Goal: Task Accomplishment & Management: Manage account settings

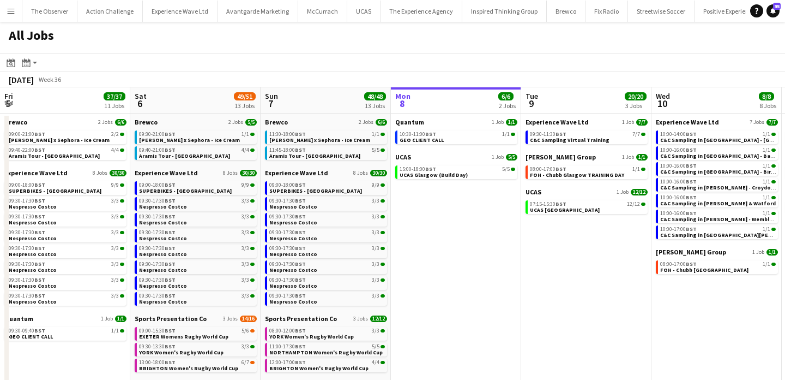
scroll to position [0, 238]
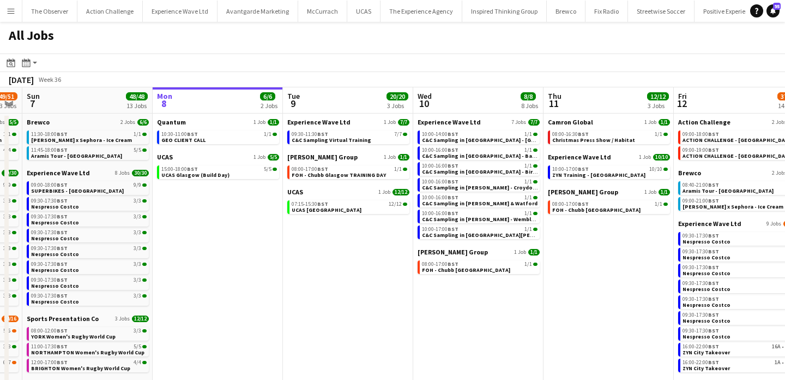
click at [7, 13] on app-icon "Menu" at bounding box center [11, 11] width 9 height 9
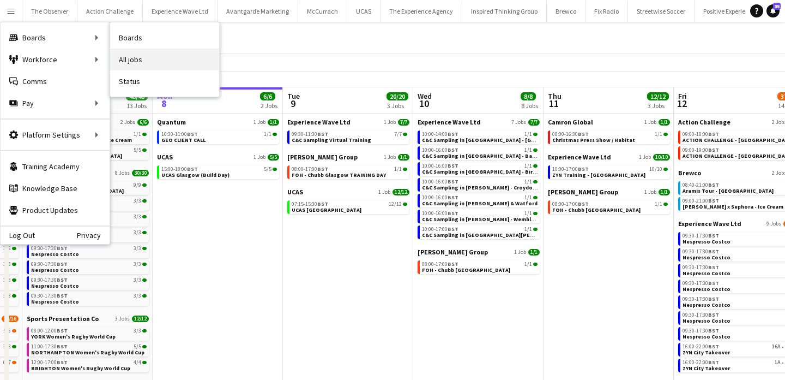
click at [170, 64] on link "All jobs" at bounding box center [164, 60] width 109 height 22
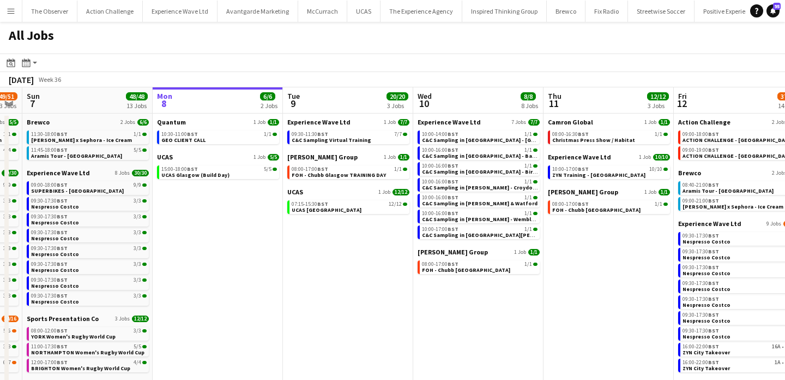
click at [13, 19] on button "Menu" at bounding box center [11, 11] width 22 height 22
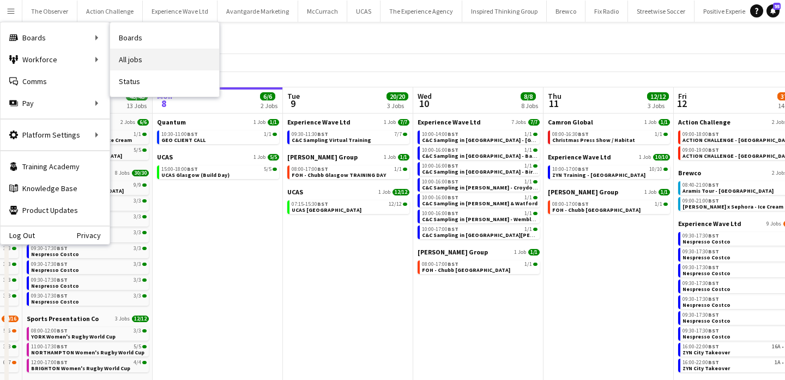
click at [142, 63] on link "All jobs" at bounding box center [164, 60] width 109 height 22
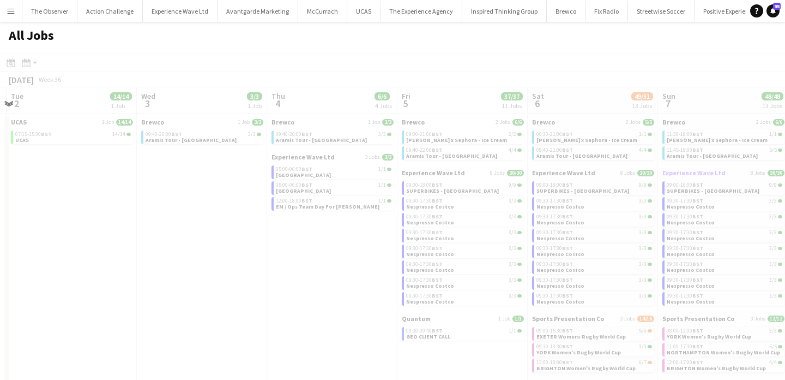
scroll to position [0, 347]
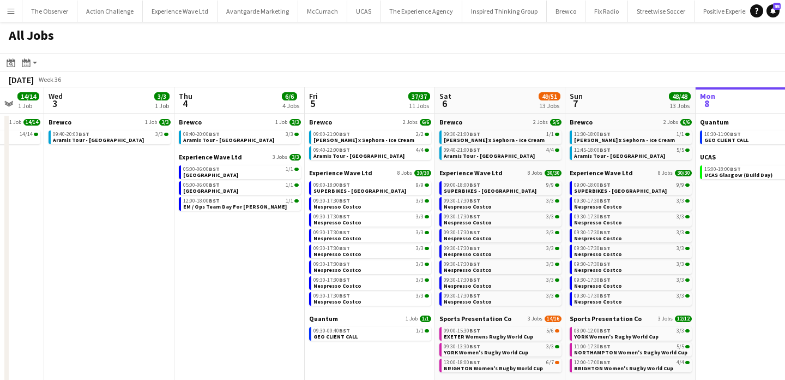
click at [11, 5] on button "Menu" at bounding box center [11, 11] width 22 height 22
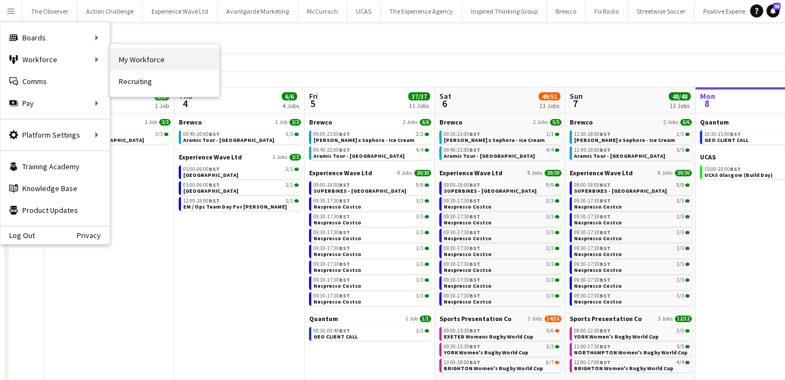
click at [130, 63] on link "My Workforce" at bounding box center [164, 60] width 109 height 22
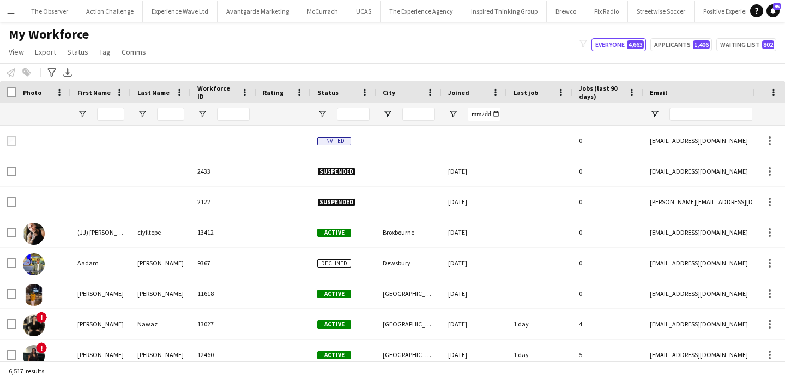
click at [7, 9] on app-icon "Menu" at bounding box center [11, 11] width 9 height 9
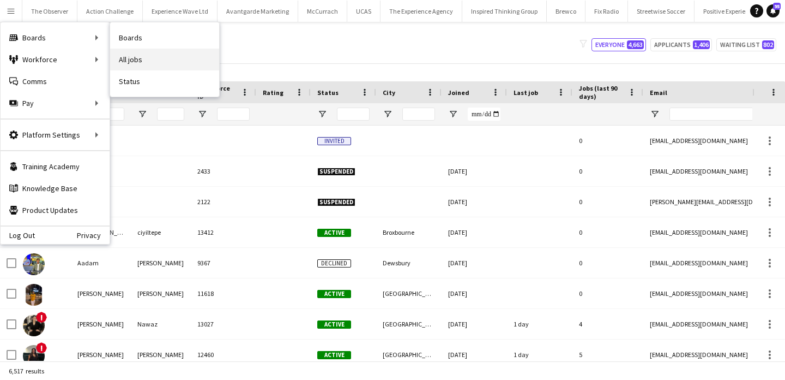
click at [138, 63] on link "All jobs" at bounding box center [164, 60] width 109 height 22
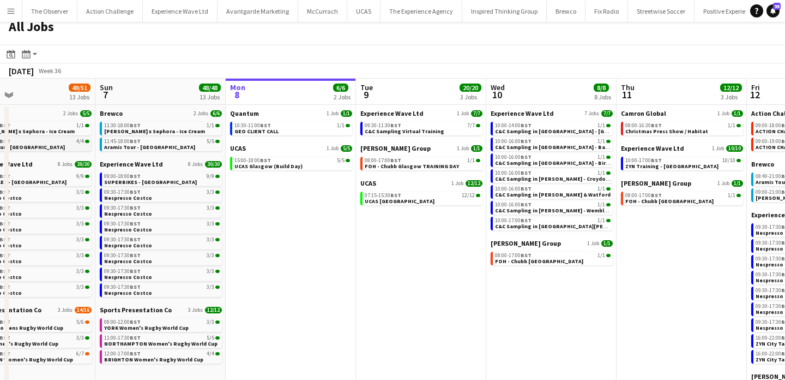
scroll to position [0, 316]
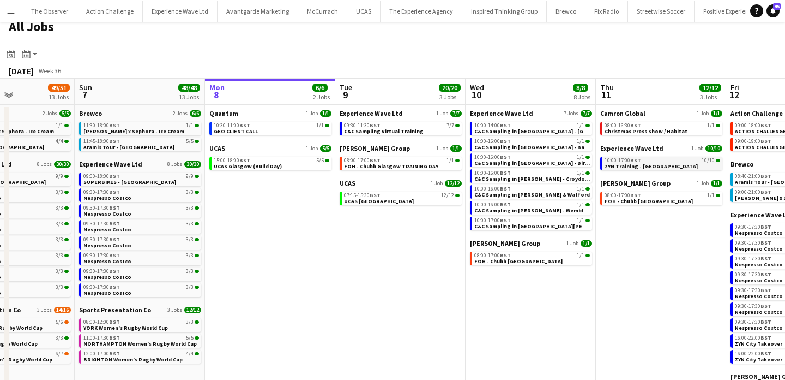
click at [617, 165] on span "ZYN Training - [GEOGRAPHIC_DATA]" at bounding box center [651, 166] width 93 height 7
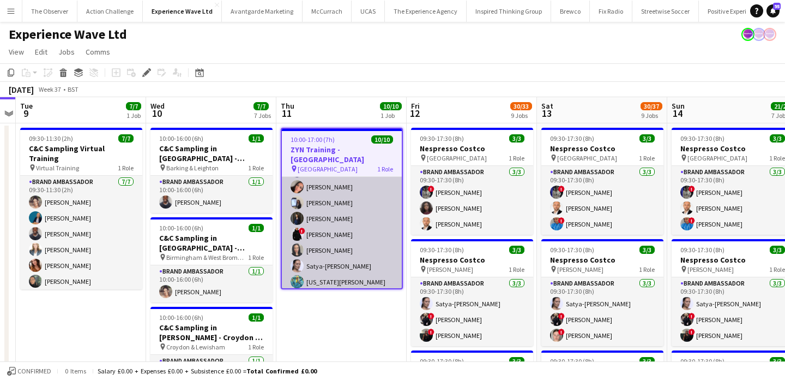
click at [353, 255] on app-card-role "Brand Ambassador 10/10 10:00-17:00 (7h) Lillie Howes Raquel Lee Sanna Khan Jess…" at bounding box center [342, 218] width 120 height 179
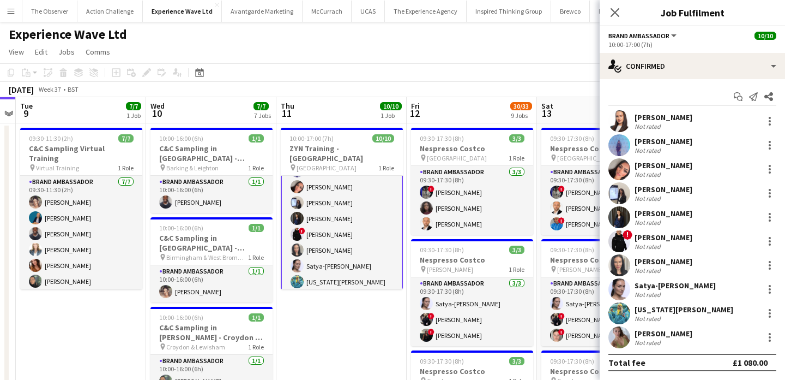
scroll to position [49, 0]
click at [770, 266] on div at bounding box center [770, 265] width 2 height 2
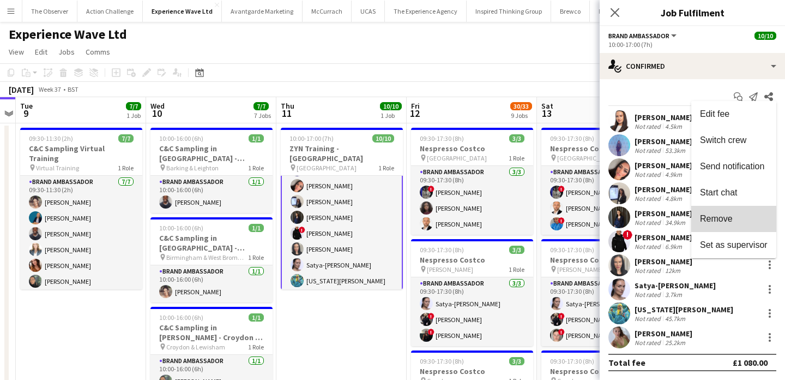
click at [751, 216] on span "Remove" at bounding box center [734, 219] width 68 height 10
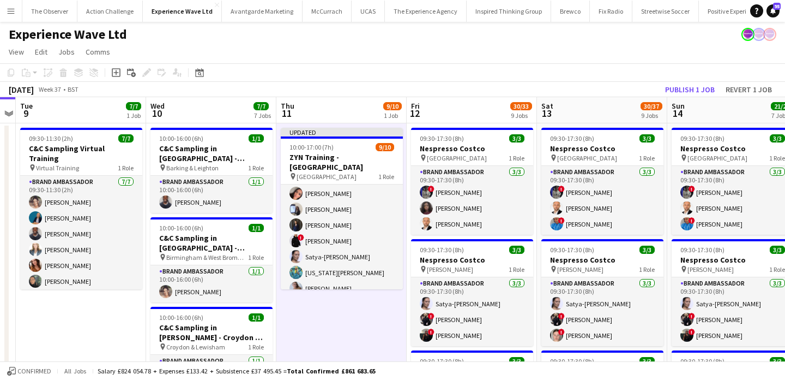
scroll to position [48, 0]
click at [674, 88] on button "Publish 1 job" at bounding box center [690, 89] width 58 height 14
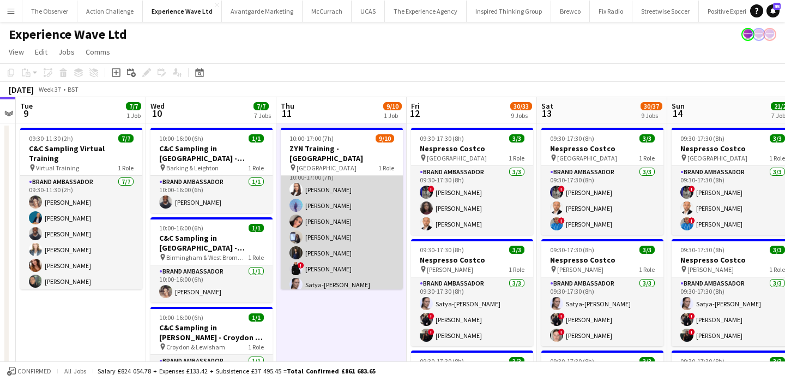
scroll to position [0, 0]
click at [359, 251] on app-card-role "Brand Ambassador 9/10 10:00-17:00 (7h) Lillie Howes Raquel Lee Sanna Khan Jessi…" at bounding box center [342, 265] width 122 height 179
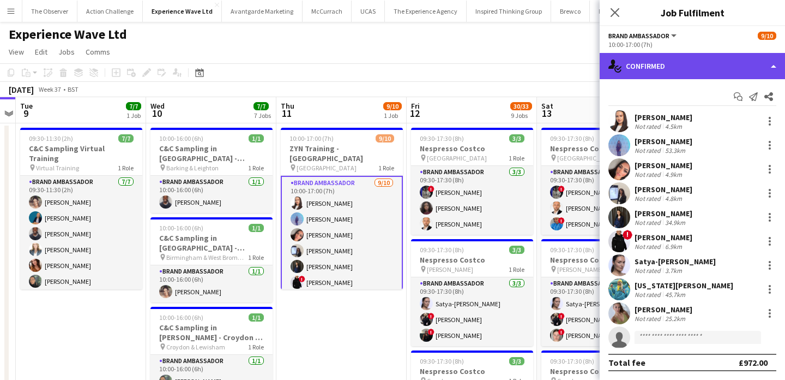
click at [729, 67] on div "single-neutral-actions-check-2 Confirmed" at bounding box center [692, 66] width 185 height 26
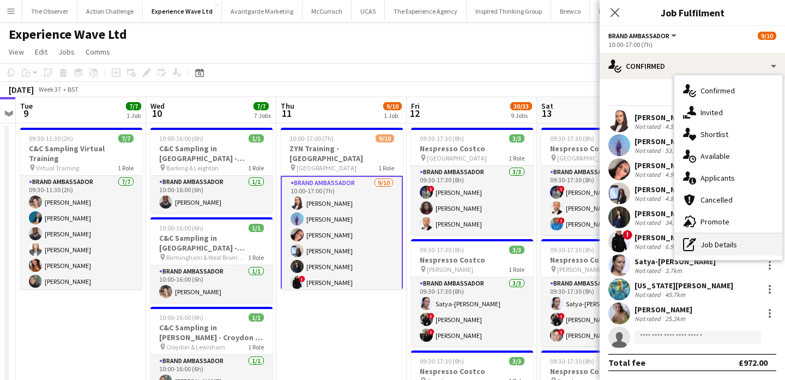
click at [737, 243] on div "pen-write Job Details" at bounding box center [729, 244] width 108 height 22
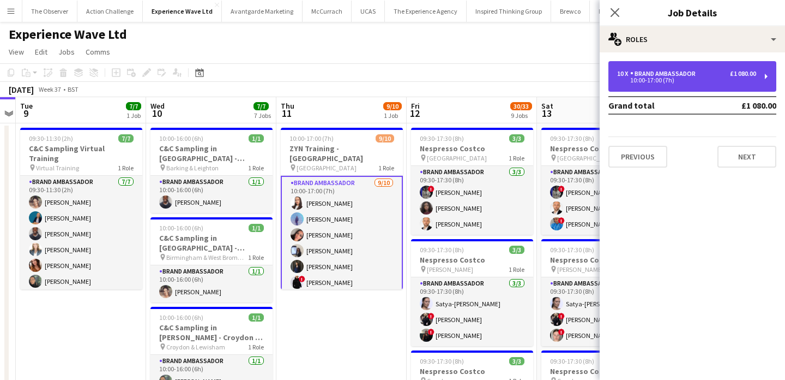
click at [698, 82] on div "10:00-17:00 (7h)" at bounding box center [686, 79] width 139 height 5
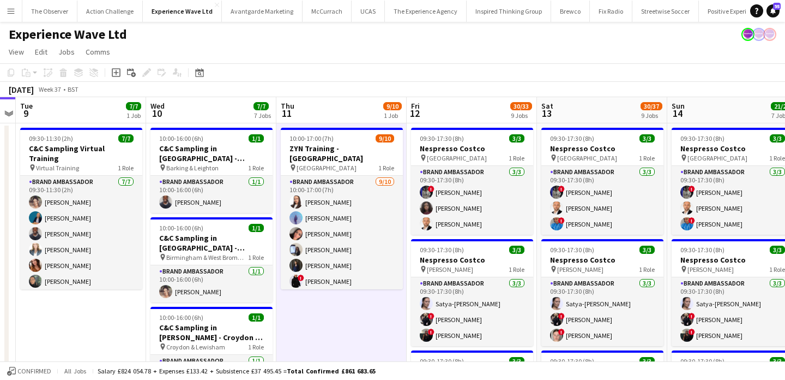
click at [10, 3] on button "Menu" at bounding box center [11, 11] width 22 height 22
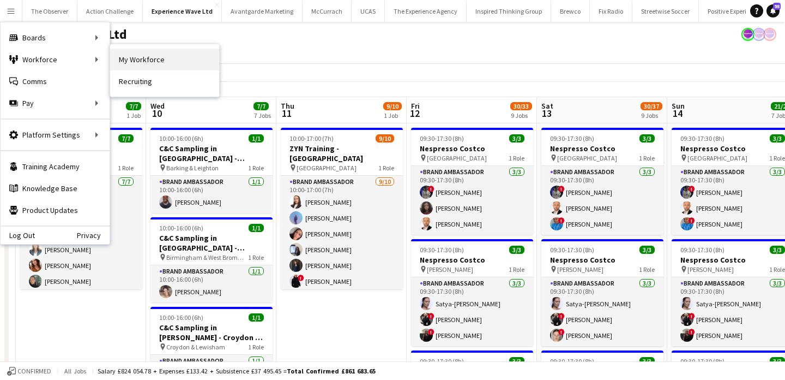
click at [137, 66] on link "My Workforce" at bounding box center [164, 60] width 109 height 22
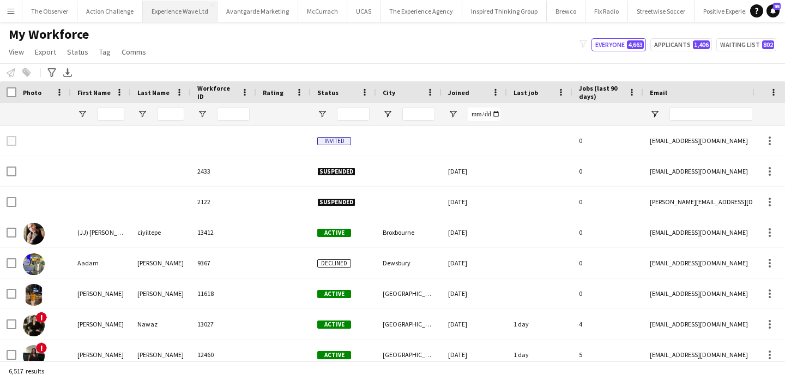
click at [173, 4] on button "Experience Wave Ltd Close" at bounding box center [180, 11] width 75 height 21
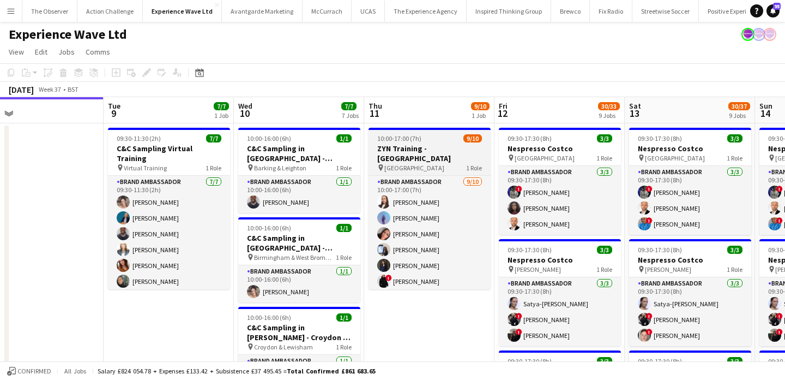
click at [441, 163] on div "pin Manchester 1 Role" at bounding box center [430, 167] width 122 height 9
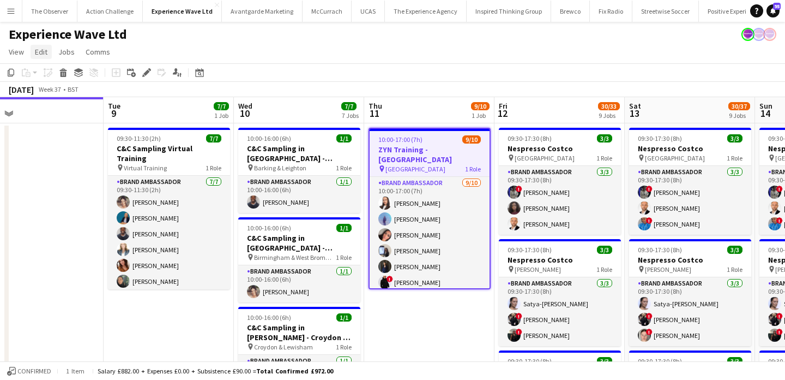
click at [38, 49] on span "Edit" at bounding box center [41, 52] width 13 height 10
click at [49, 77] on span "Copy Command C" at bounding box center [62, 75] width 45 height 10
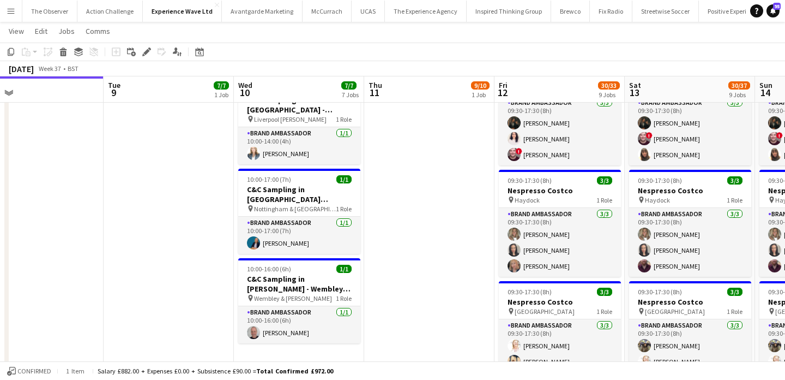
scroll to position [413, 0]
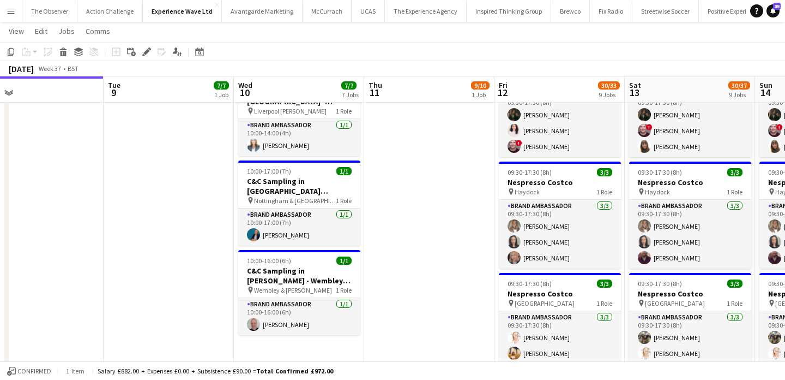
click at [304, 349] on app-date-cell "10:00-16:00 (6h) 1/1 C&C Sampling in Dhamecha - Barking & Leighton pin Barking …" at bounding box center [299, 278] width 130 height 1138
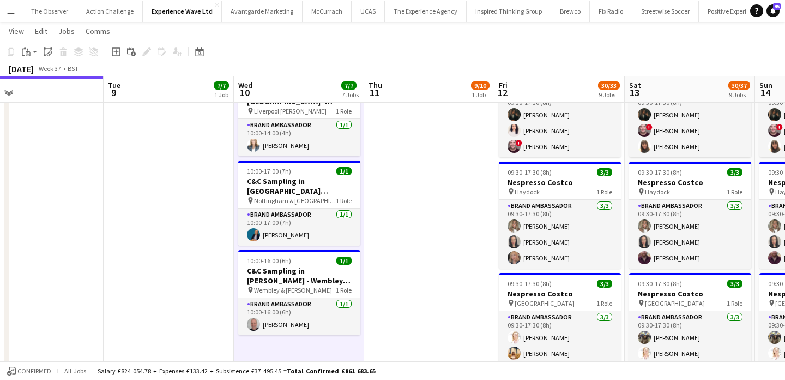
click at [48, 40] on app-page-menu "View Day view expanded Day view collapsed Month view Date picker Jump to today …" at bounding box center [392, 32] width 785 height 21
click at [46, 34] on span "Edit" at bounding box center [41, 31] width 13 height 10
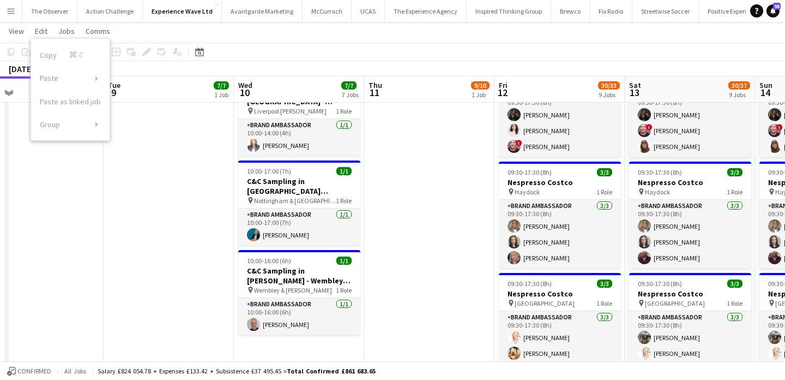
click at [281, 352] on app-date-cell "10:00-16:00 (6h) 1/1 C&C Sampling in Dhamecha - Barking & Leighton pin Barking …" at bounding box center [299, 278] width 130 height 1138
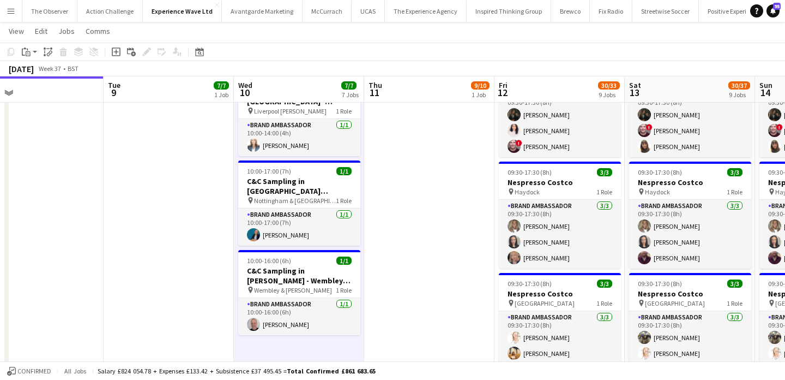
click at [284, 348] on app-date-cell "10:00-16:00 (6h) 1/1 C&C Sampling in Dhamecha - Barking & Leighton pin Barking …" at bounding box center [299, 278] width 130 height 1138
click at [44, 34] on span "Edit" at bounding box center [41, 31] width 13 height 10
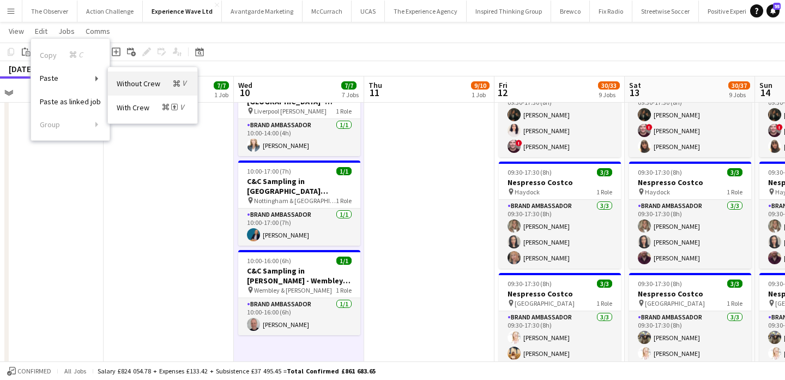
click at [139, 85] on span "Without Crew Command V" at bounding box center [153, 83] width 72 height 10
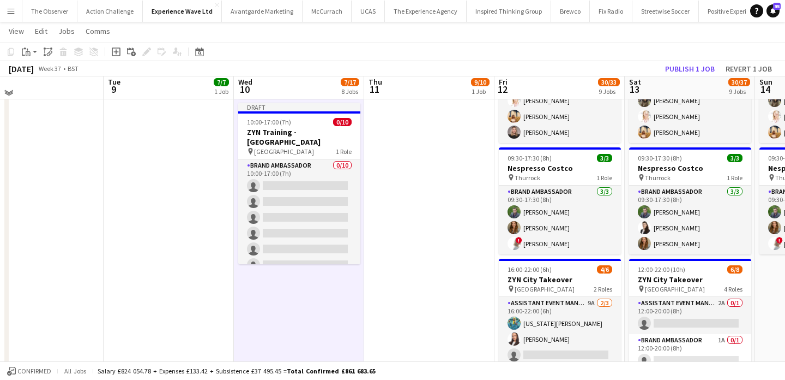
scroll to position [646, 0]
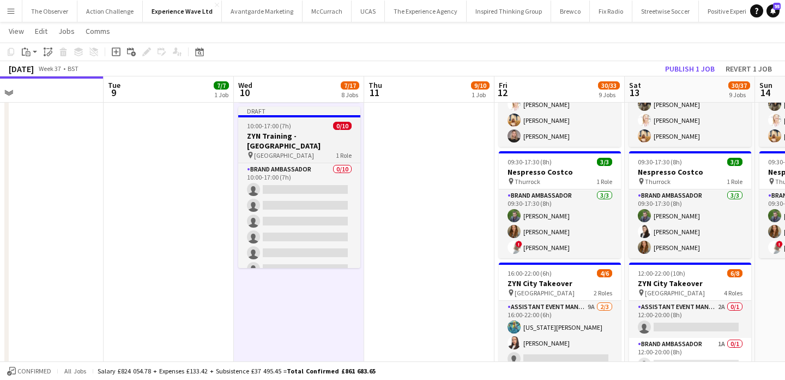
click at [307, 151] on div "pin Manchester 1 Role" at bounding box center [299, 155] width 122 height 9
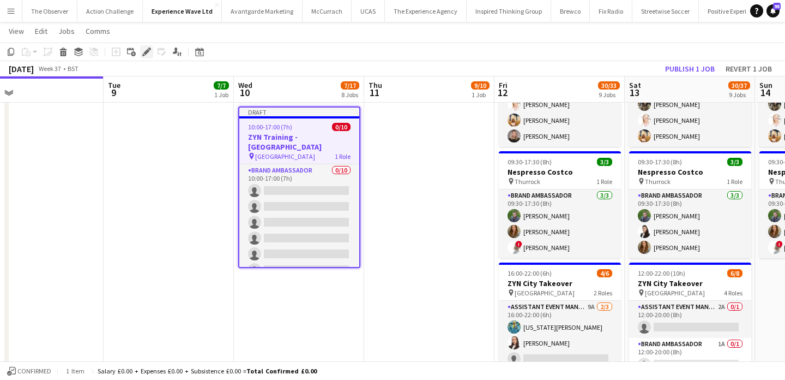
click at [144, 56] on icon "Edit" at bounding box center [146, 51] width 9 height 9
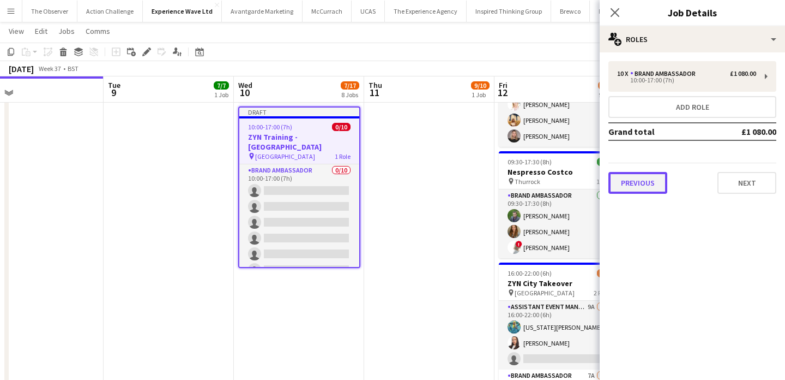
click at [643, 189] on button "Previous" at bounding box center [638, 183] width 59 height 22
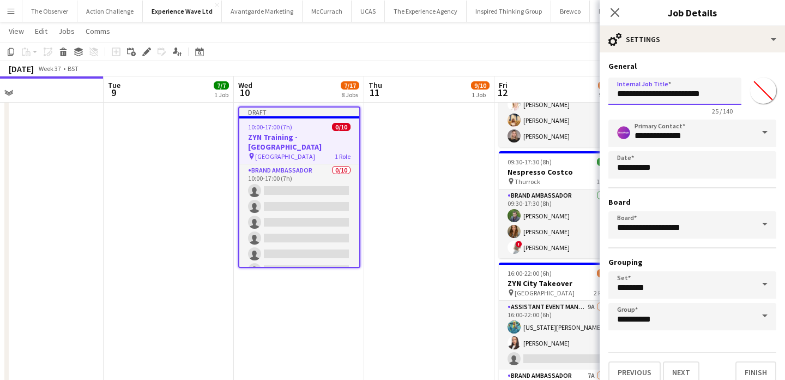
click at [692, 94] on input "**********" at bounding box center [675, 90] width 133 height 27
type input "**********"
click at [677, 368] on button "Next" at bounding box center [681, 372] width 37 height 22
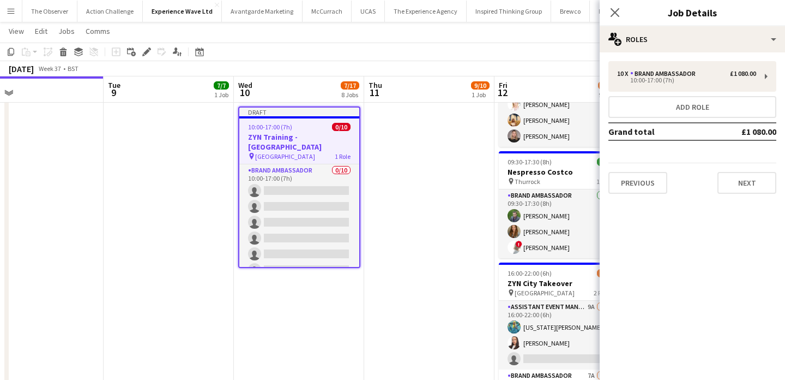
click at [748, 169] on div "Previous Next" at bounding box center [693, 178] width 168 height 31
click at [748, 180] on button "Next" at bounding box center [747, 183] width 59 height 22
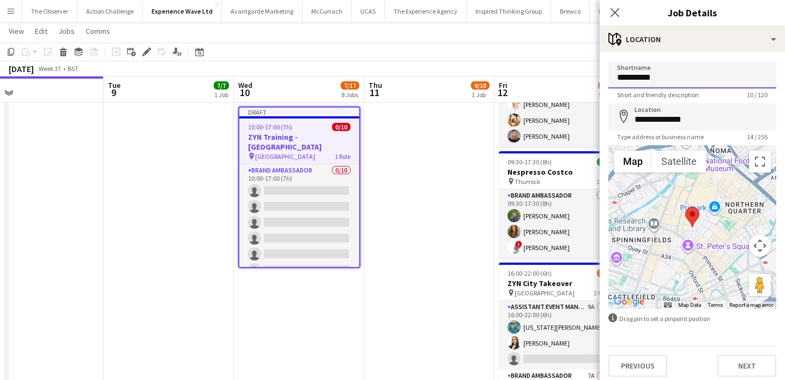
click at [718, 73] on input "**********" at bounding box center [693, 74] width 168 height 27
type input "*********"
click at [730, 116] on input "**********" at bounding box center [693, 116] width 168 height 27
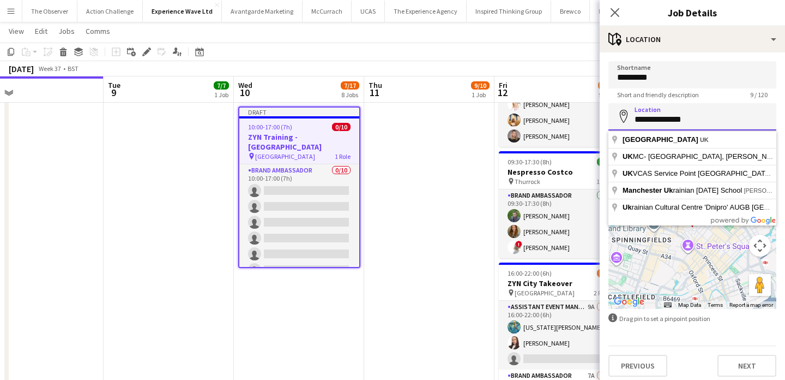
click at [730, 116] on input "**********" at bounding box center [693, 116] width 168 height 27
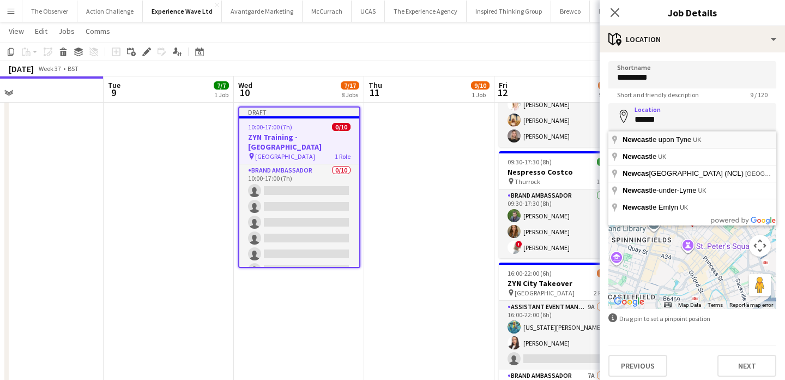
type input "**********"
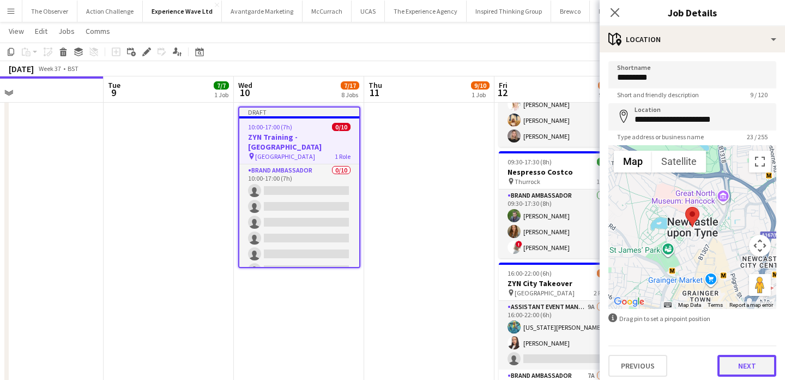
click at [744, 359] on button "Next" at bounding box center [747, 366] width 59 height 22
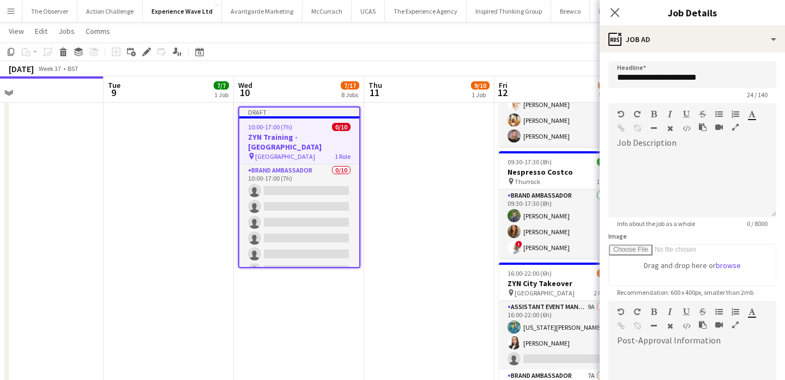
click at [431, 261] on app-date-cell "10:00-17:00 (7h) 9/10 ZYN Training - Manchester pin Manchester 1 Role Brand Amb…" at bounding box center [429, 45] width 130 height 1138
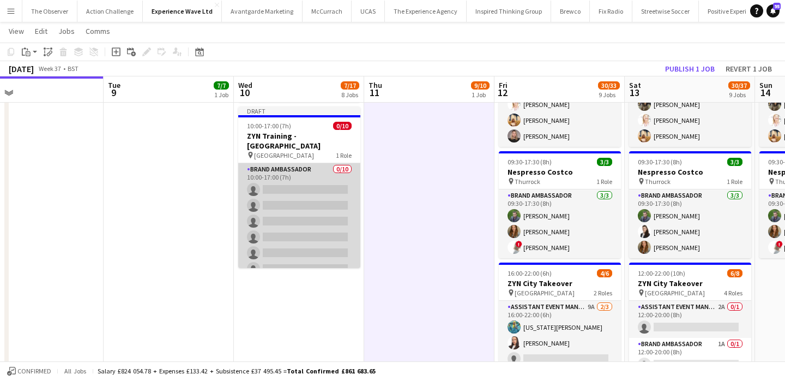
click at [307, 183] on app-card-role "Brand Ambassador 0/10 10:00-17:00 (7h) single-neutral-actions single-neutral-ac…" at bounding box center [299, 252] width 122 height 179
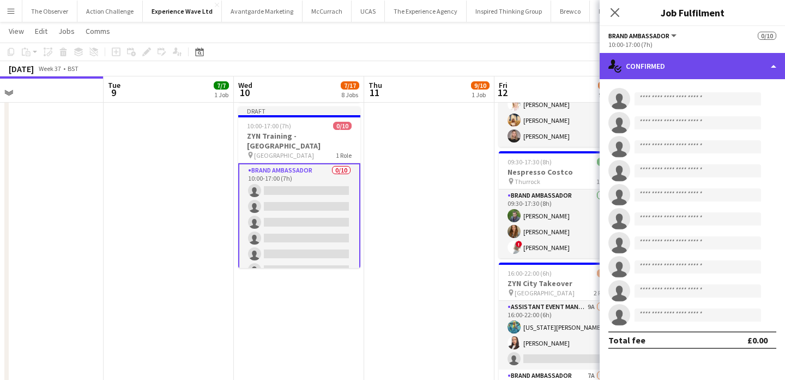
click at [650, 62] on div "single-neutral-actions-check-2 Confirmed" at bounding box center [692, 66] width 185 height 26
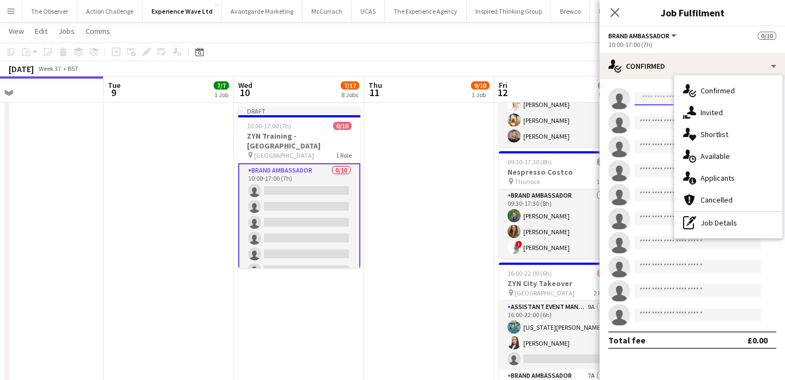
click at [643, 104] on input at bounding box center [698, 98] width 127 height 13
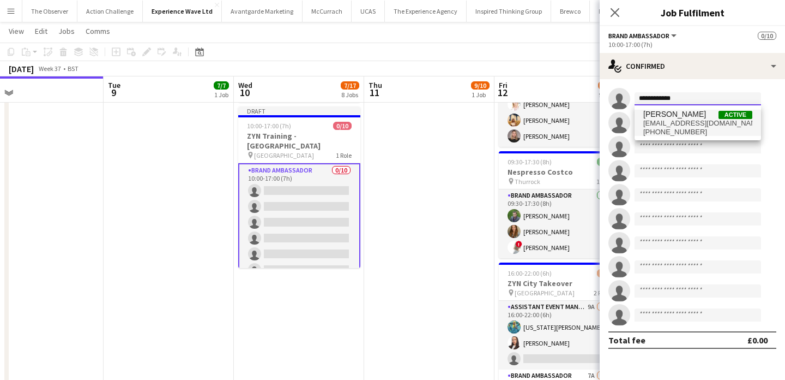
type input "**********"
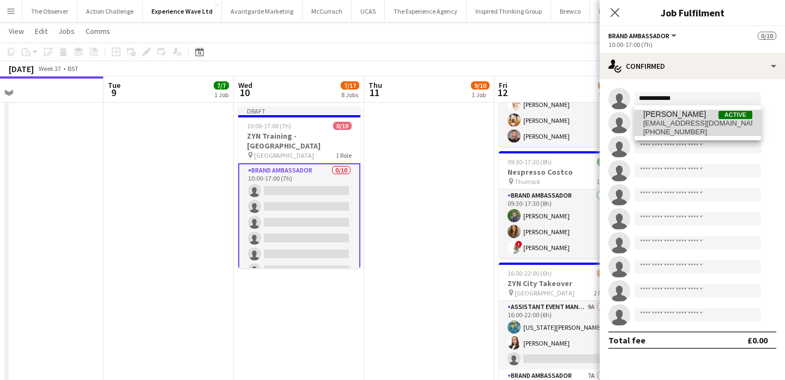
click at [665, 115] on span "Lisa Matthews" at bounding box center [675, 114] width 63 height 9
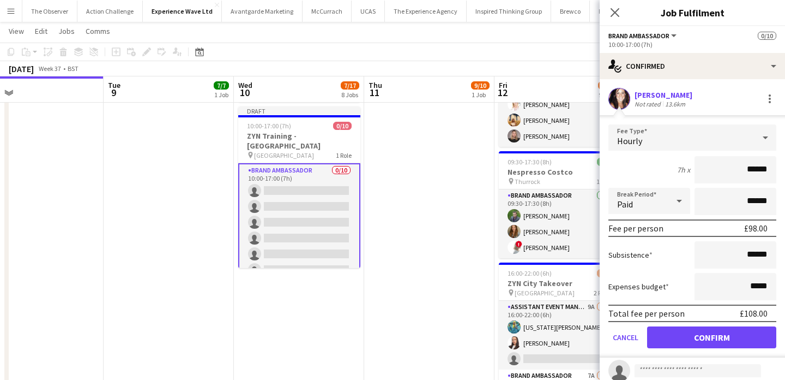
scroll to position [25, 0]
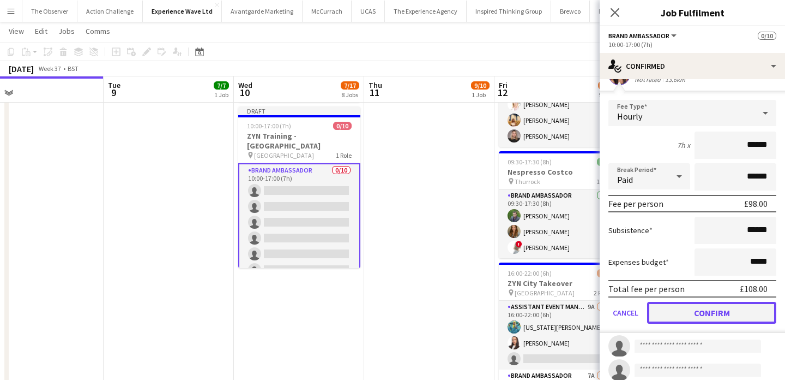
click at [703, 303] on button "Confirm" at bounding box center [711, 313] width 129 height 22
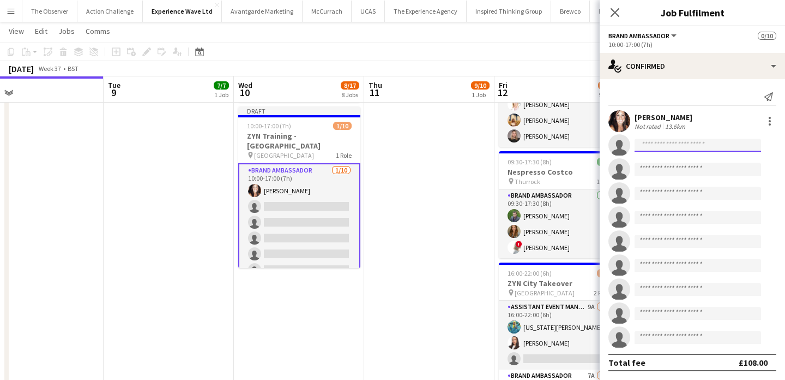
click at [671, 139] on input at bounding box center [698, 145] width 127 height 13
type input "*"
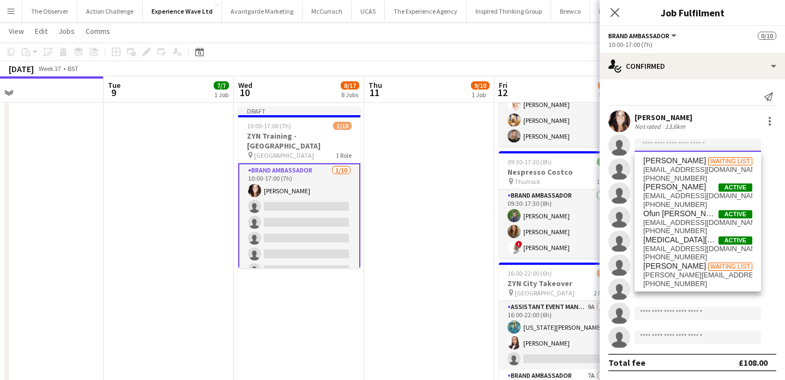
paste input "**********"
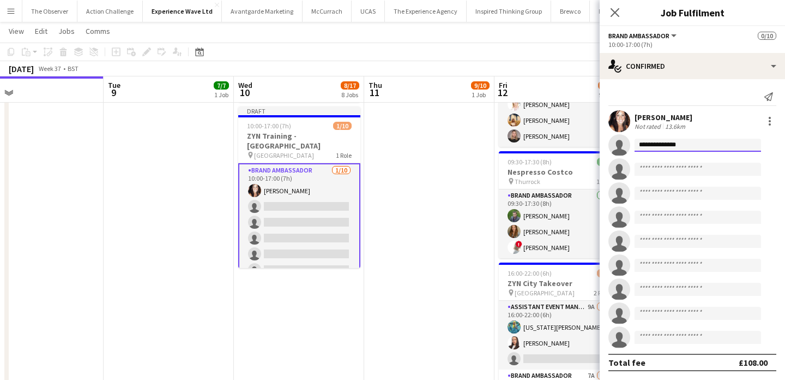
click at [669, 145] on input "**********" at bounding box center [698, 145] width 127 height 13
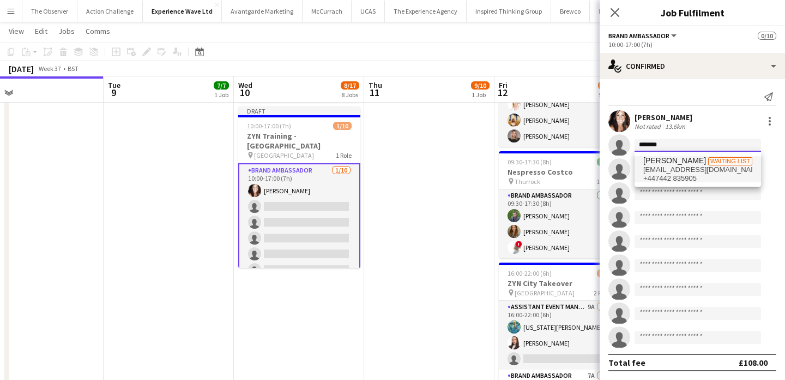
type input "*******"
click at [669, 163] on span "Mohamed Lkhanfoufi" at bounding box center [675, 160] width 63 height 9
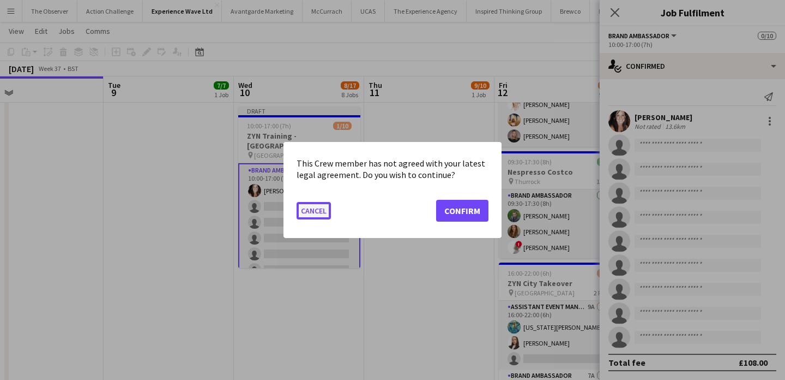
click at [315, 208] on button "Cancel" at bounding box center [314, 210] width 34 height 17
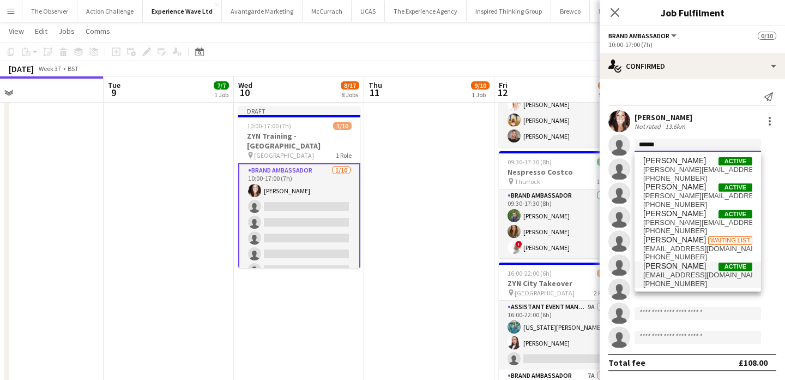
type input "******"
click at [705, 269] on span "Kalam Mohammed" at bounding box center [675, 265] width 63 height 9
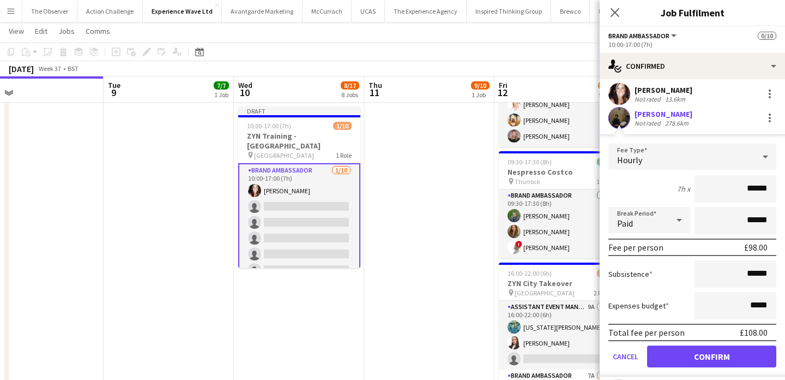
scroll to position [26, 0]
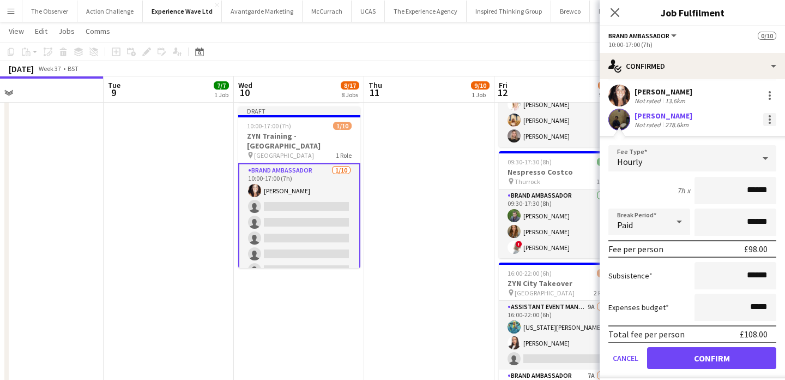
click at [767, 119] on div at bounding box center [770, 119] width 13 height 13
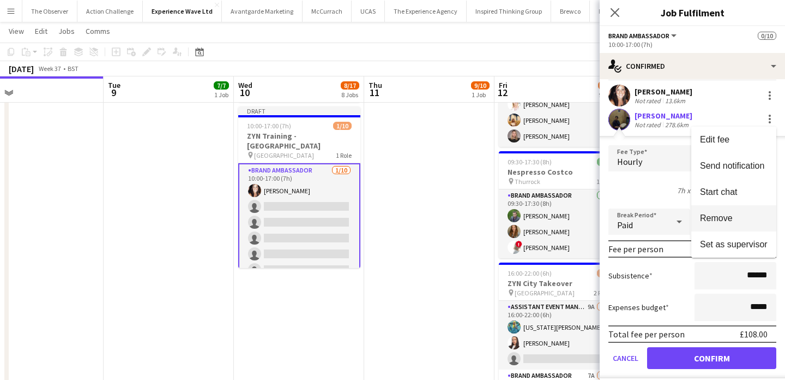
click at [749, 218] on span "Remove" at bounding box center [734, 218] width 68 height 10
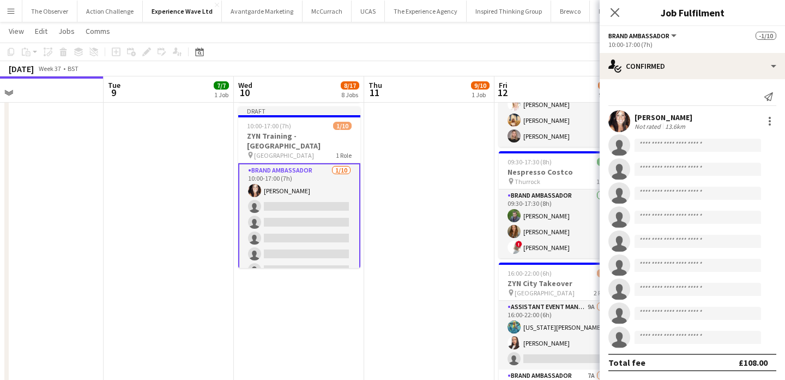
scroll to position [0, 0]
click at [668, 141] on input at bounding box center [698, 145] width 127 height 13
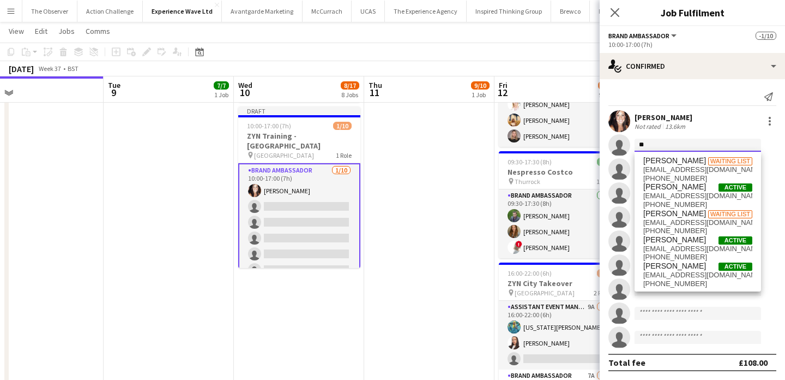
type input "*"
paste input "**********"
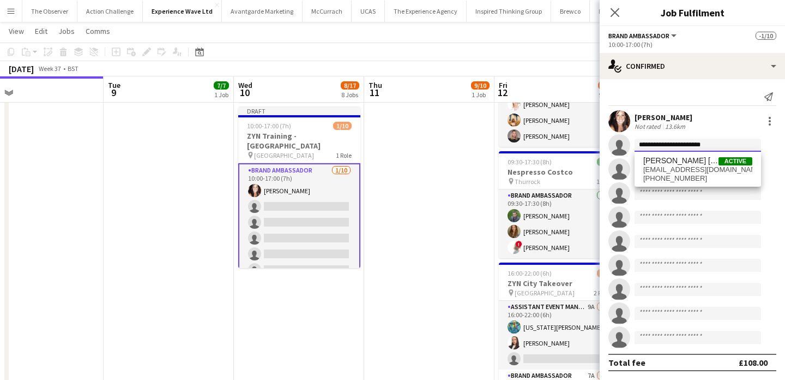
type input "**********"
click at [663, 168] on span "mohdkhairul93@yahoo.com" at bounding box center [698, 169] width 109 height 9
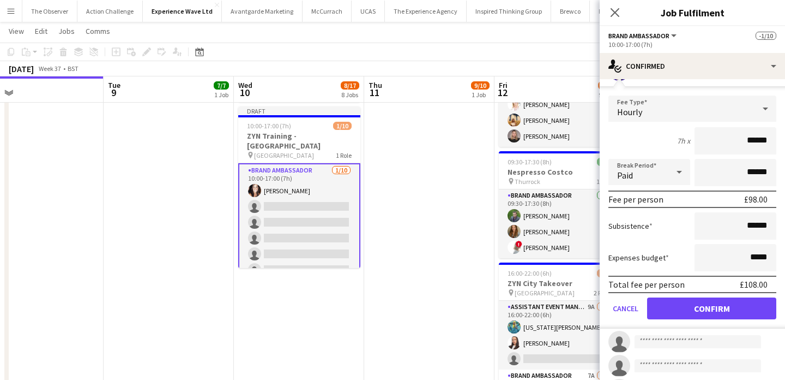
scroll to position [88, 0]
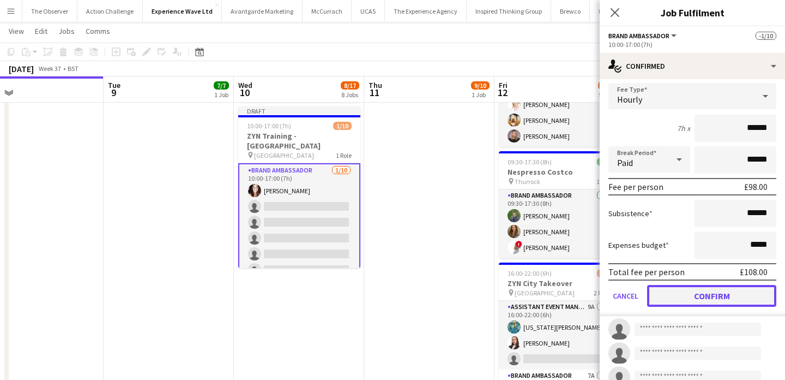
click at [716, 295] on button "Confirm" at bounding box center [711, 296] width 129 height 22
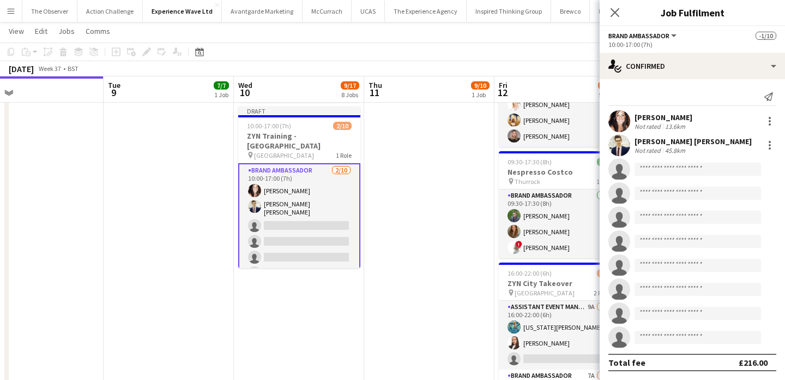
scroll to position [0, 0]
click at [419, 229] on app-date-cell "10:00-17:00 (7h) 9/10 ZYN Training - Manchester pin Manchester 1 Role Brand Amb…" at bounding box center [429, 45] width 130 height 1138
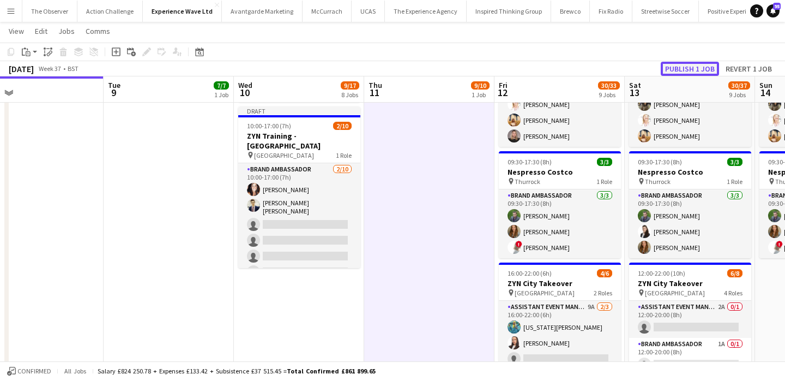
click at [697, 69] on button "Publish 1 job" at bounding box center [690, 69] width 58 height 14
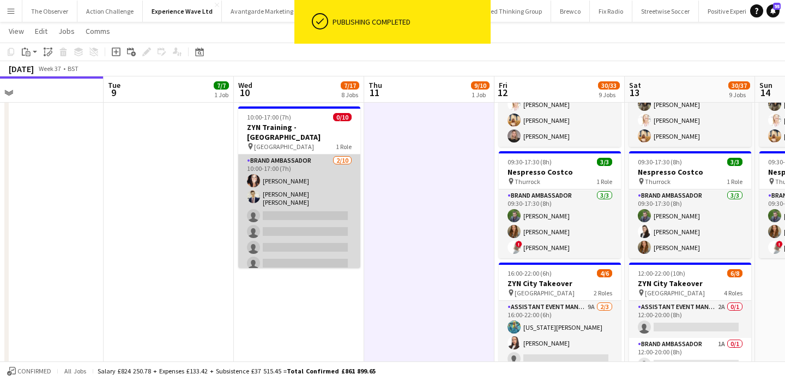
click at [342, 202] on app-card-role "Brand Ambassador 2/10 10:00-17:00 (7h) Lisa Matthews Mohamad Khairul Mohamad Al…" at bounding box center [299, 245] width 122 height 183
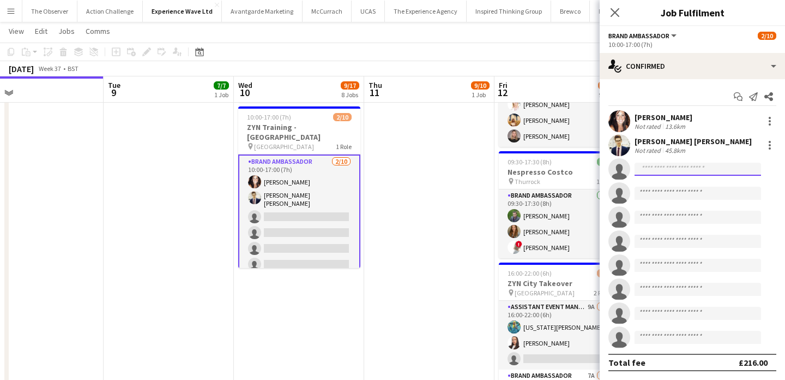
paste input "**********"
click at [727, 171] on input at bounding box center [698, 169] width 127 height 13
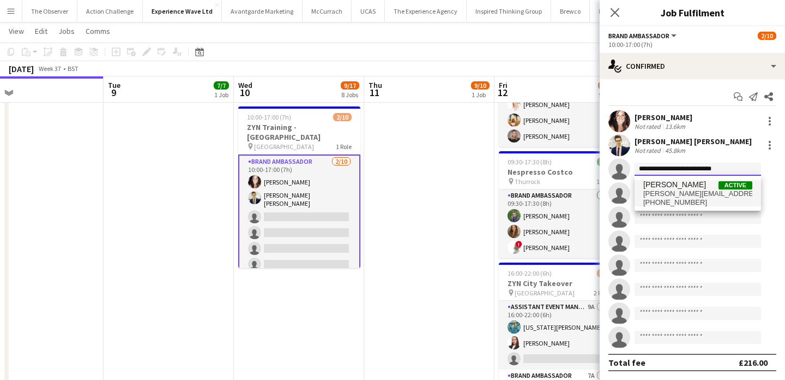
type input "**********"
click at [710, 190] on span "sarah.caithness66@gmail.com" at bounding box center [698, 193] width 109 height 9
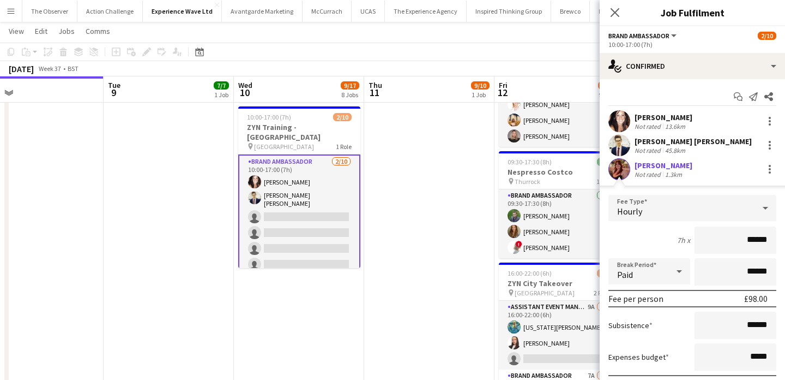
scroll to position [142, 0]
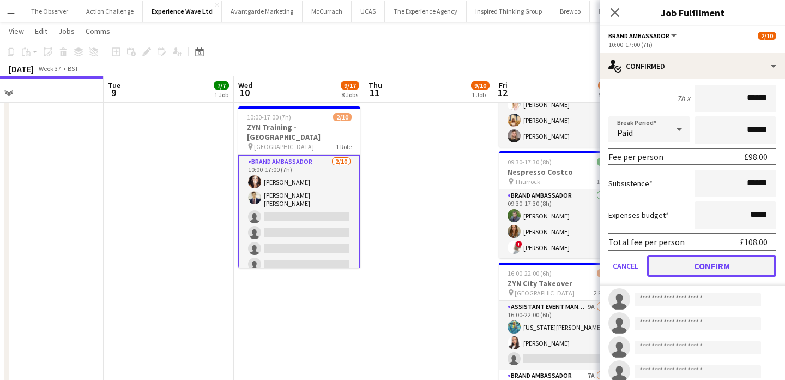
click at [741, 266] on button "Confirm" at bounding box center [711, 266] width 129 height 22
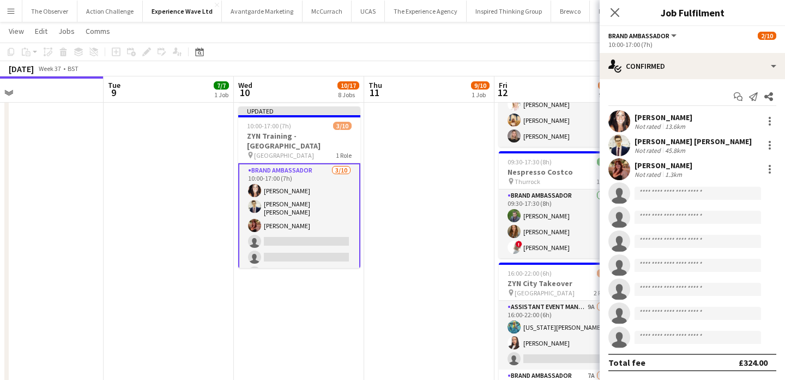
click at [446, 229] on app-date-cell "10:00-17:00 (7h) 9/10 ZYN Training - Manchester pin Manchester 1 Role Brand Amb…" at bounding box center [429, 45] width 130 height 1138
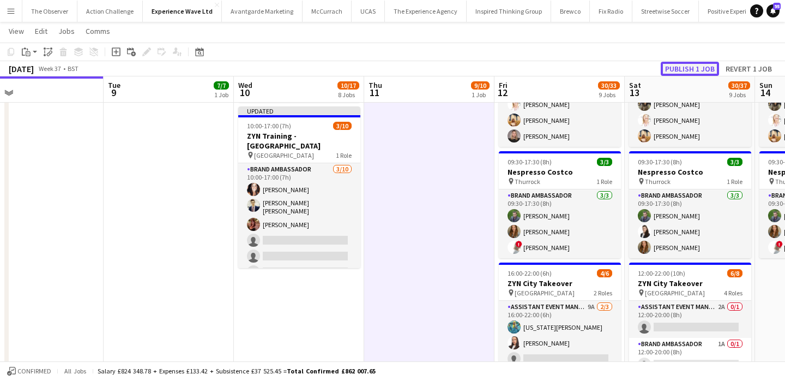
click at [703, 65] on button "Publish 1 job" at bounding box center [690, 69] width 58 height 14
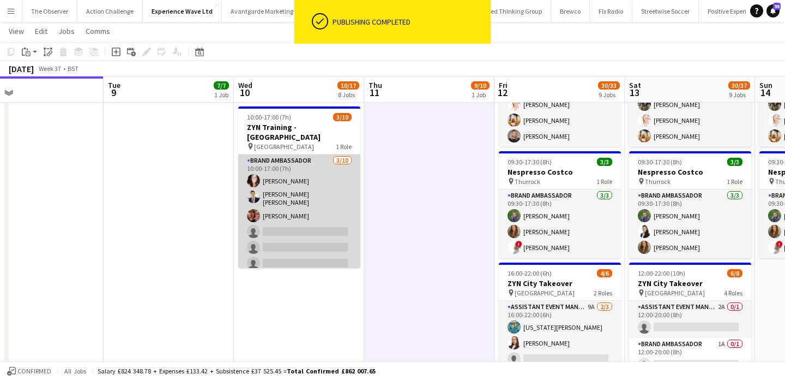
click at [319, 195] on app-card-role "Brand Ambassador 3/10 10:00-17:00 (7h) Lisa Matthews Mohamad Khairul Mohamad Al…" at bounding box center [299, 245] width 122 height 183
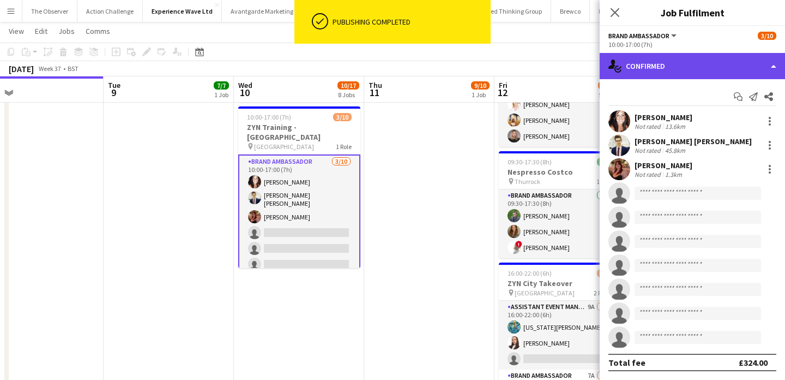
click at [707, 60] on div "single-neutral-actions-check-2 Confirmed" at bounding box center [692, 66] width 185 height 26
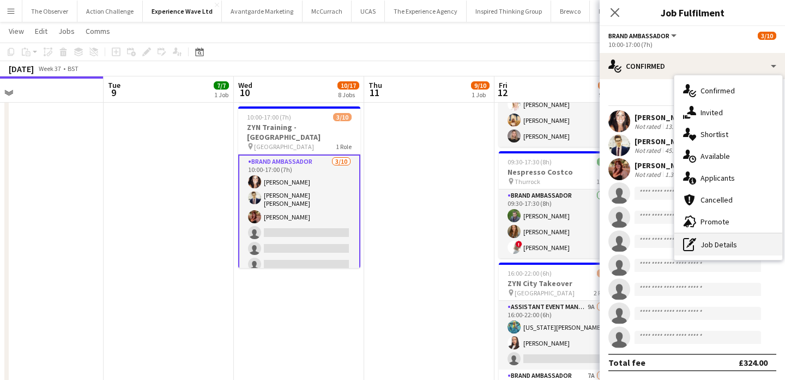
click at [721, 246] on div "pen-write Job Details" at bounding box center [729, 244] width 108 height 22
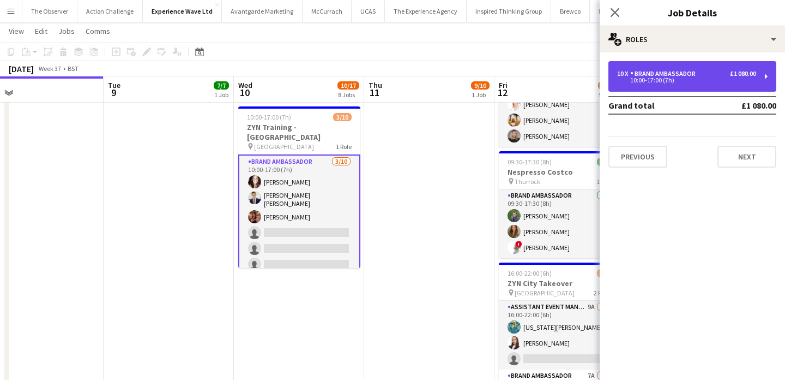
click at [704, 79] on div "10:00-17:00 (7h)" at bounding box center [686, 79] width 139 height 5
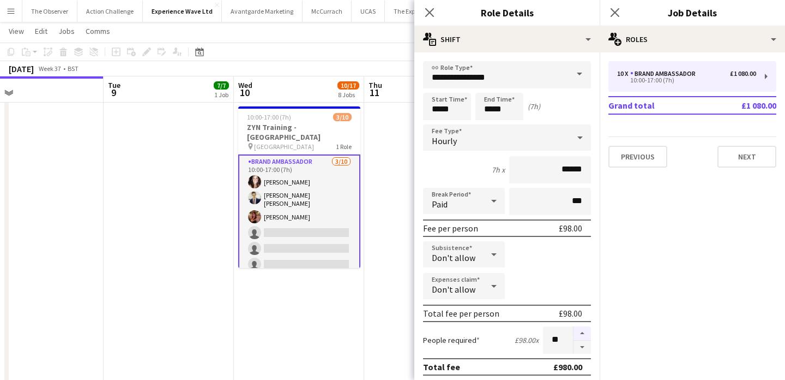
click at [579, 327] on button "button" at bounding box center [582, 333] width 17 height 14
click at [585, 347] on button "button" at bounding box center [582, 347] width 17 height 14
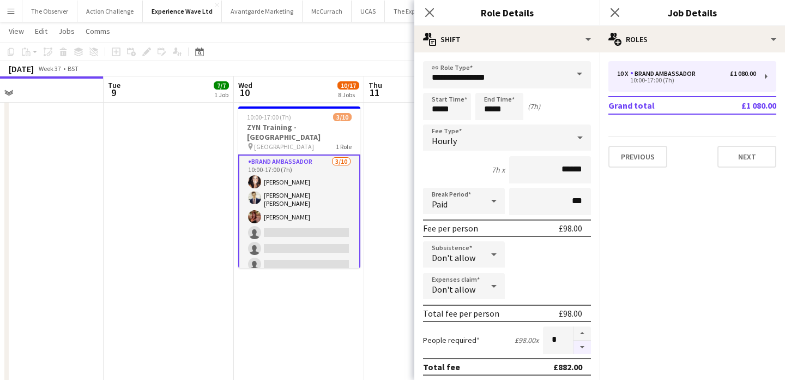
click at [585, 347] on button "button" at bounding box center [582, 347] width 17 height 14
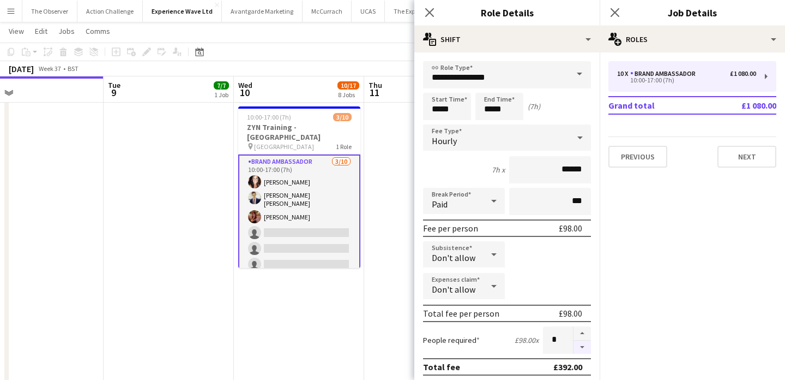
click at [585, 347] on button "button" at bounding box center [582, 347] width 17 height 14
click at [586, 332] on button "button" at bounding box center [582, 333] width 17 height 14
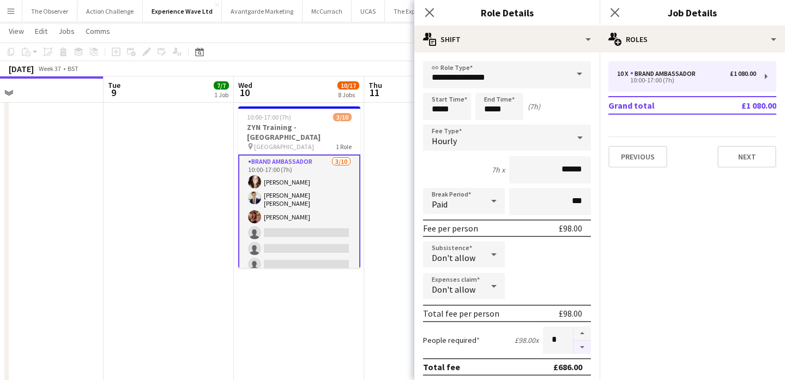
click at [586, 347] on button "button" at bounding box center [582, 347] width 17 height 14
type input "*"
click at [333, 284] on app-date-cell "10:00-16:00 (6h) 1/1 C&C Sampling in Dhamecha - Barking & Leighton pin Barking …" at bounding box center [299, 45] width 130 height 1138
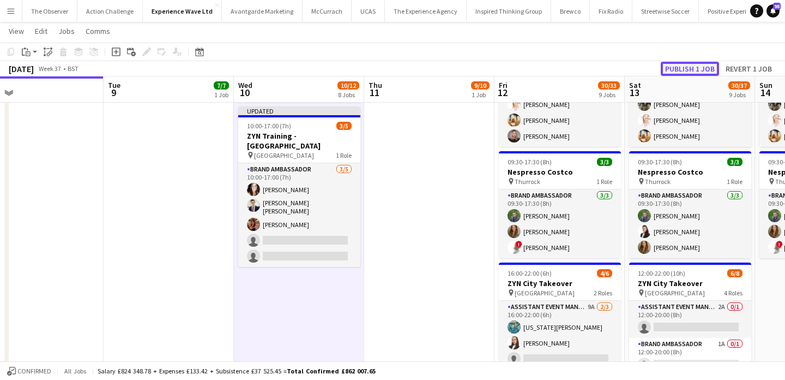
click at [699, 65] on button "Publish 1 job" at bounding box center [690, 69] width 58 height 14
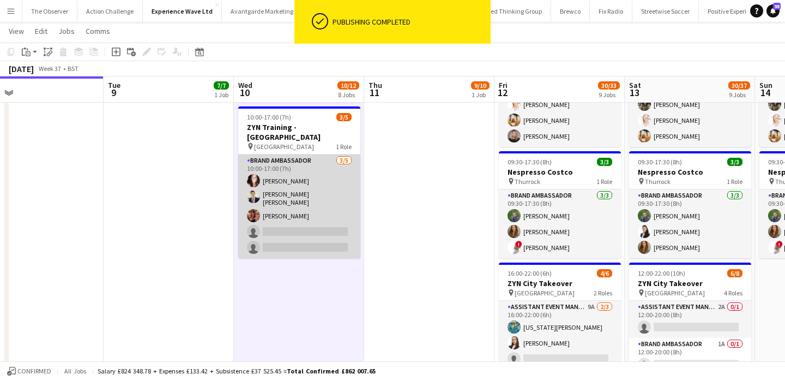
click at [323, 190] on app-card-role "Brand Ambassador 3/5 10:00-17:00 (7h) Lisa Matthews Mohamad Khairul Mohamad Ali…" at bounding box center [299, 206] width 122 height 104
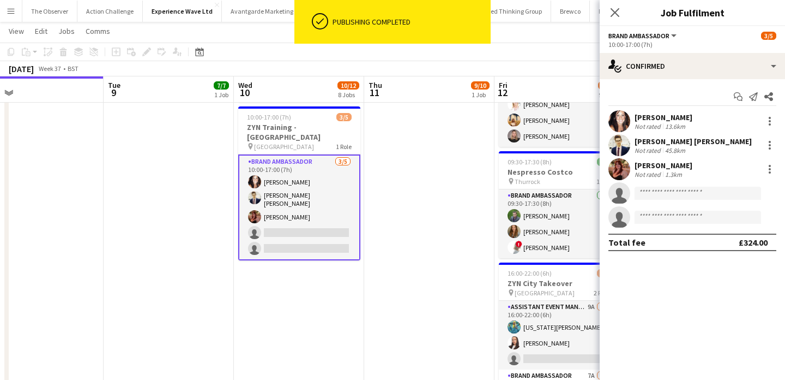
click at [679, 172] on div "1.3km" at bounding box center [673, 174] width 21 height 8
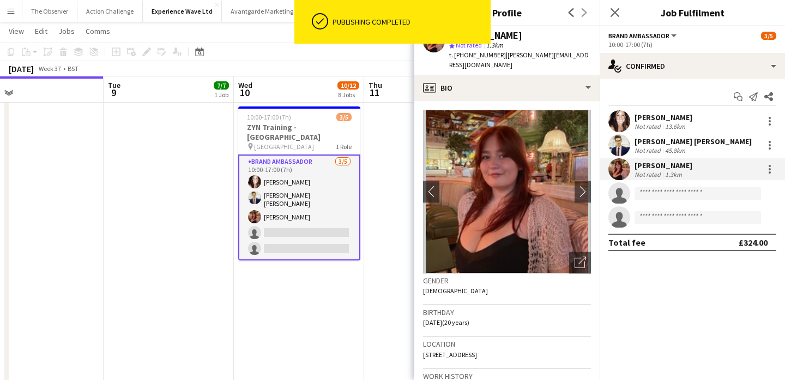
click at [468, 53] on span "t. +447475483045" at bounding box center [477, 55] width 57 height 8
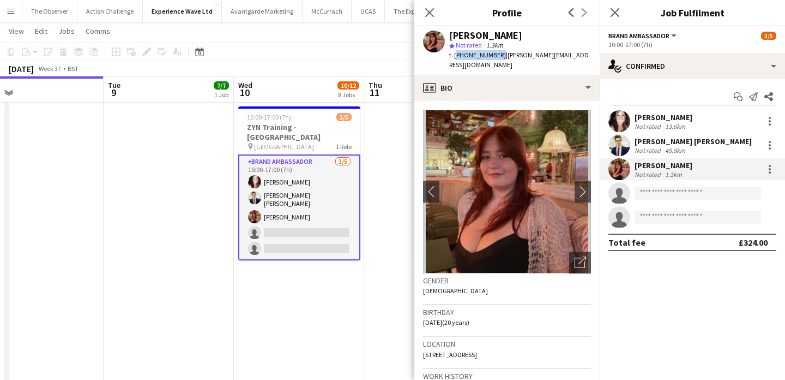
drag, startPoint x: 468, startPoint y: 53, endPoint x: 454, endPoint y: 53, distance: 14.2
click at [454, 53] on span "t. +447475483045" at bounding box center [477, 55] width 57 height 8
copy span "+447475483045"
click at [238, 255] on app-date-cell "10:00-16:00 (6h) 1/1 C&C Sampling in Dhamecha - Barking & Leighton pin Barking …" at bounding box center [299, 45] width 130 height 1138
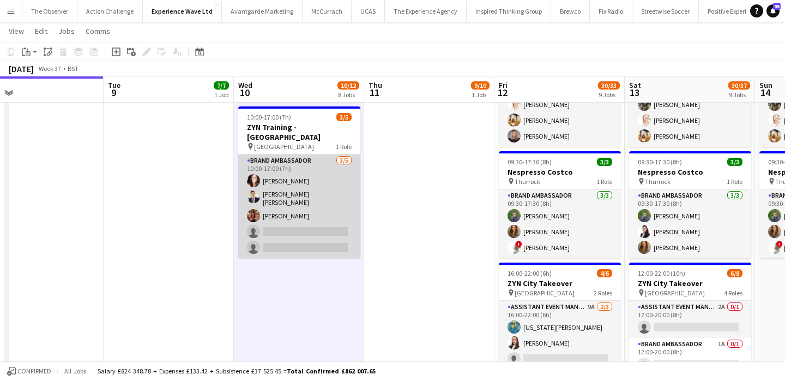
click at [282, 154] on app-card-role "Brand Ambassador 3/5 10:00-17:00 (7h) Lisa Matthews Mohamad Khairul Mohamad Ali…" at bounding box center [299, 206] width 122 height 104
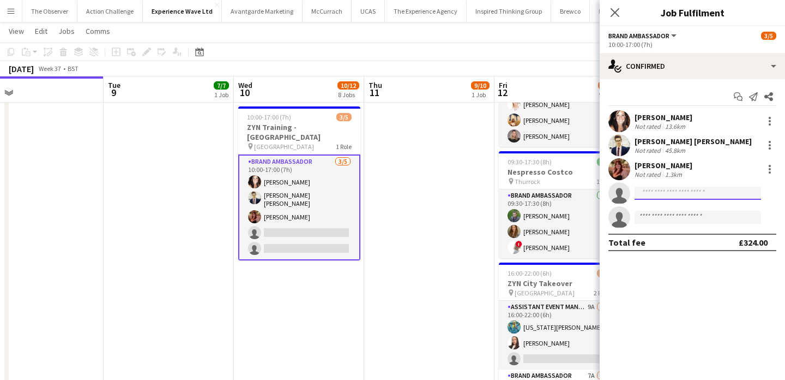
click at [695, 189] on input at bounding box center [698, 193] width 127 height 13
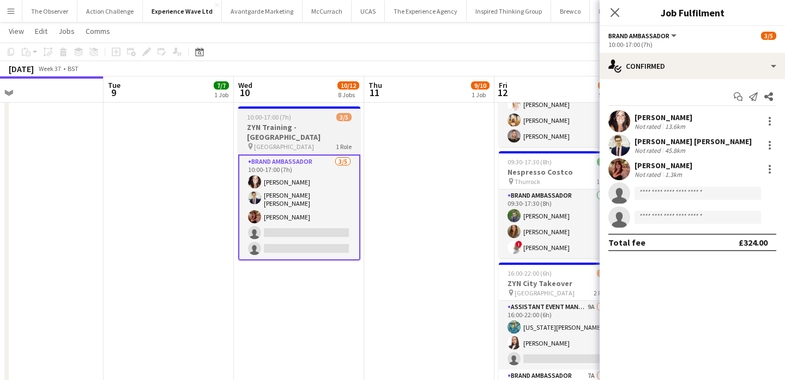
click at [315, 142] on div "pin Newcastle 1 Role" at bounding box center [299, 146] width 122 height 9
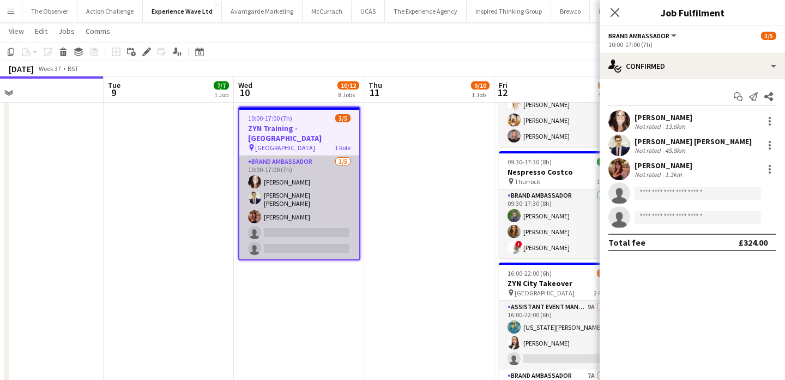
click at [311, 182] on app-card-role "Brand Ambassador 3/5 10:00-17:00 (7h) Lisa Matthews Mohamad Khairul Mohamad Ali…" at bounding box center [299, 207] width 120 height 104
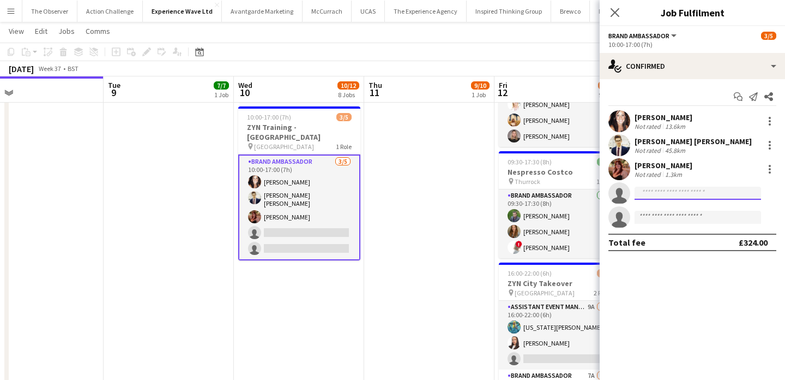
click at [671, 193] on input at bounding box center [698, 193] width 127 height 13
click at [341, 268] on app-date-cell "10:00-16:00 (6h) 1/1 C&C Sampling in Dhamecha - Barking & Leighton pin Barking …" at bounding box center [299, 45] width 130 height 1138
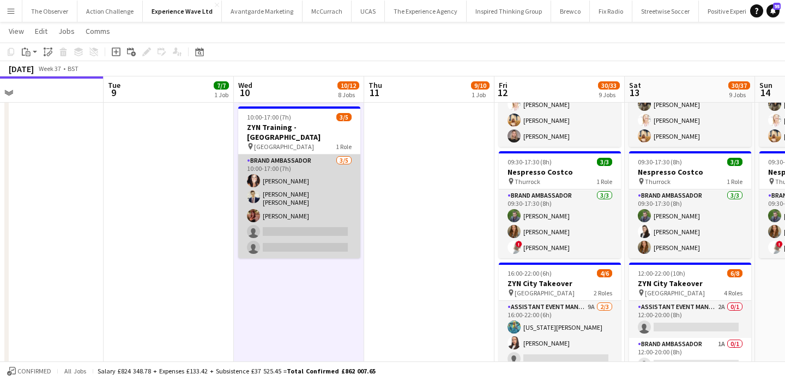
click at [331, 227] on app-card-role "Brand Ambassador 3/5 10:00-17:00 (7h) Lisa Matthews Mohamad Khairul Mohamad Ali…" at bounding box center [299, 206] width 122 height 104
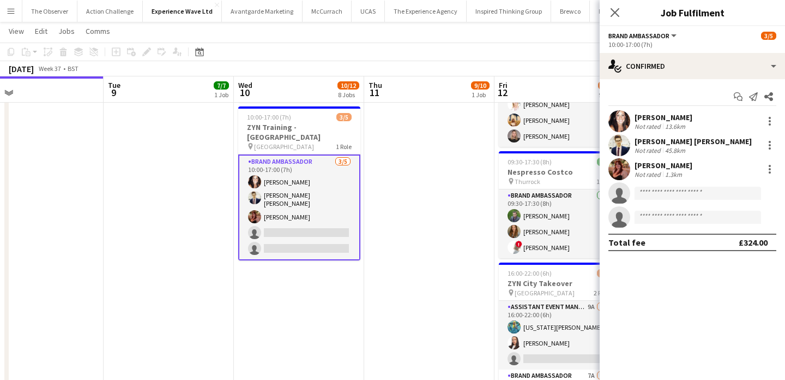
click at [334, 269] on app-date-cell "10:00-16:00 (6h) 1/1 C&C Sampling in Dhamecha - Barking & Leighton pin Barking …" at bounding box center [299, 45] width 130 height 1138
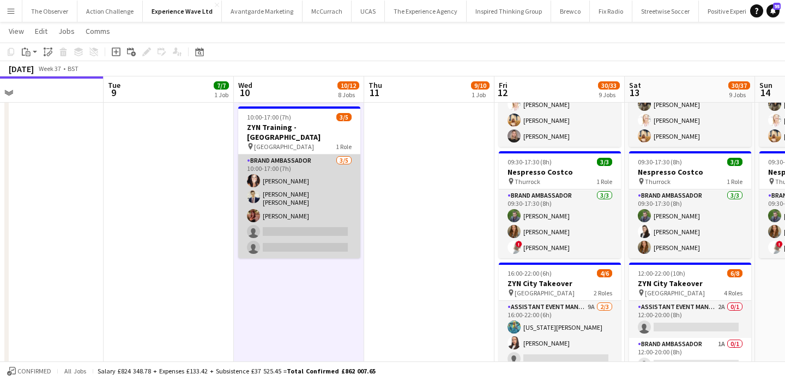
click at [285, 211] on app-card-role "Brand Ambassador 3/5 10:00-17:00 (7h) Lisa Matthews Mohamad Khairul Mohamad Ali…" at bounding box center [299, 206] width 122 height 104
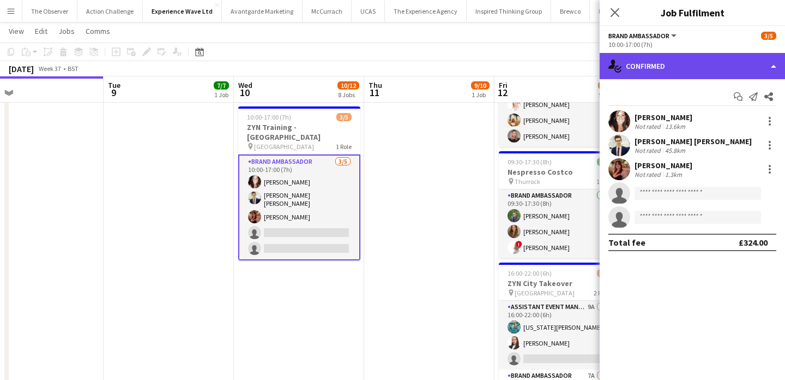
click at [704, 64] on div "single-neutral-actions-check-2 Confirmed" at bounding box center [692, 66] width 185 height 26
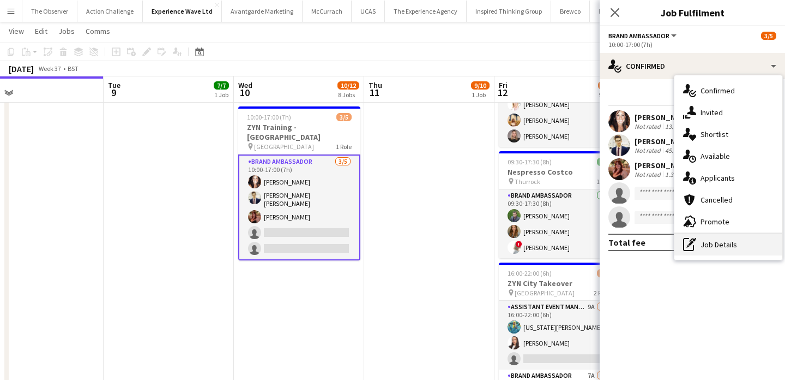
click at [724, 247] on div "pen-write Job Details" at bounding box center [729, 244] width 108 height 22
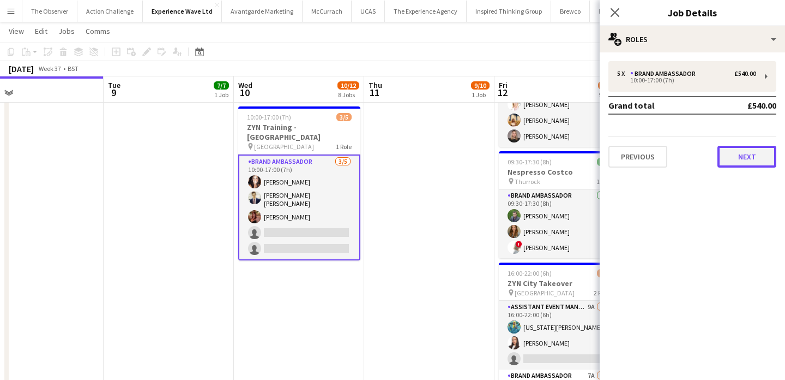
click at [728, 159] on button "Next" at bounding box center [747, 157] width 59 height 22
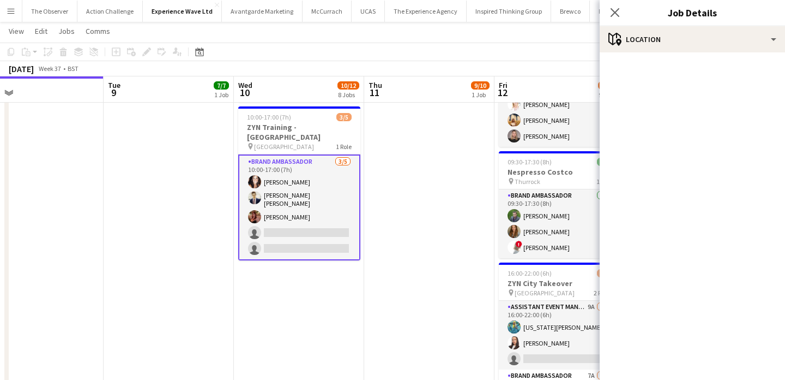
click at [394, 248] on app-date-cell "10:00-17:00 (7h) 9/10 ZYN Training - Manchester pin Manchester 1 Role Brand Amb…" at bounding box center [429, 45] width 130 height 1138
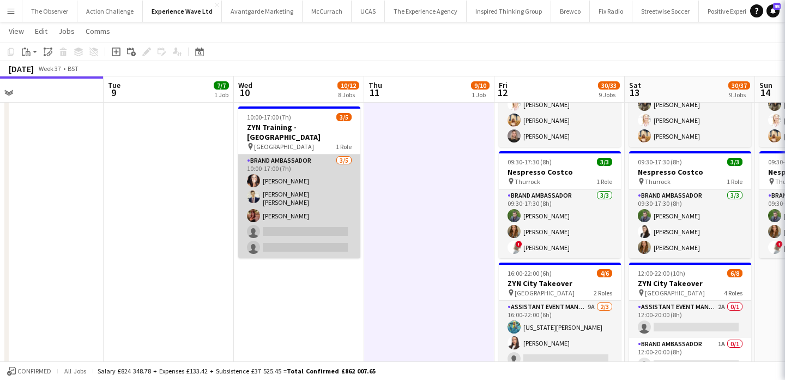
click at [326, 239] on app-card-role "Brand Ambassador 3/5 10:00-17:00 (7h) Lisa Matthews Mohamad Khairul Mohamad Ali…" at bounding box center [299, 206] width 122 height 104
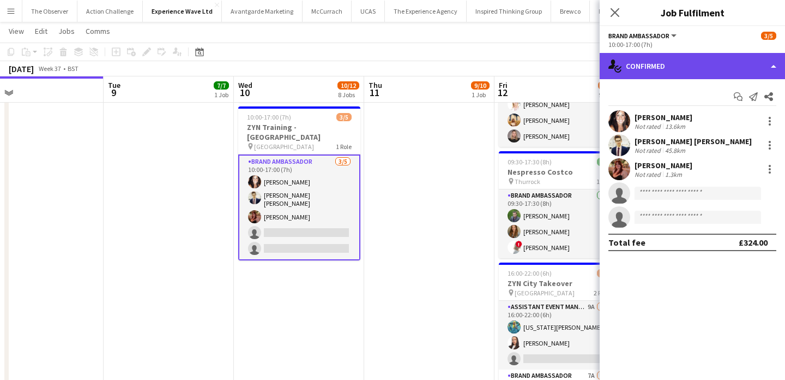
click at [692, 72] on div "single-neutral-actions-check-2 Confirmed" at bounding box center [692, 66] width 185 height 26
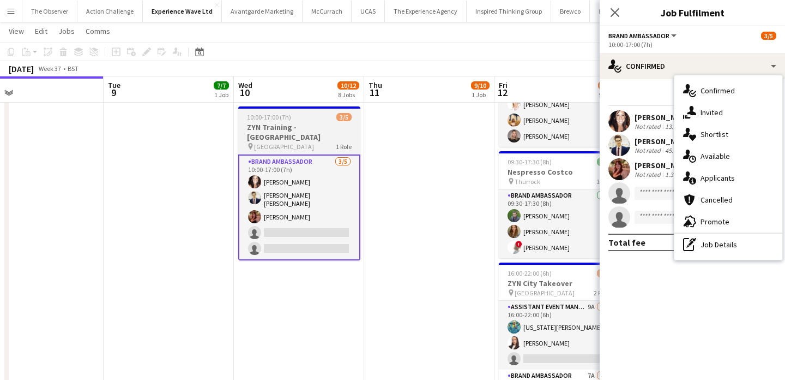
click at [305, 131] on h3 "ZYN Training - Newcastle" at bounding box center [299, 132] width 122 height 20
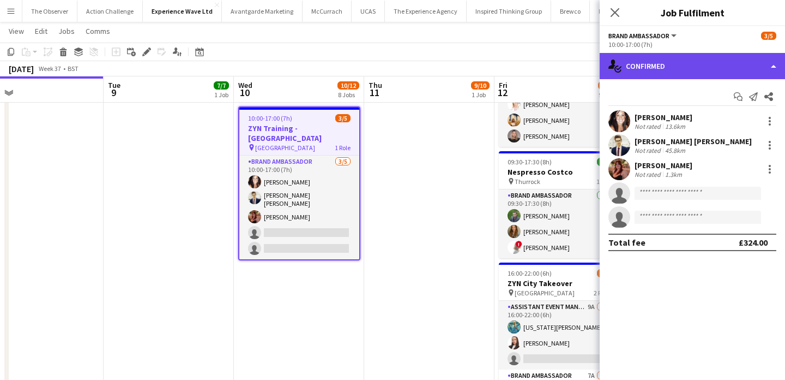
click at [689, 74] on div "single-neutral-actions-check-2 Confirmed" at bounding box center [692, 66] width 185 height 26
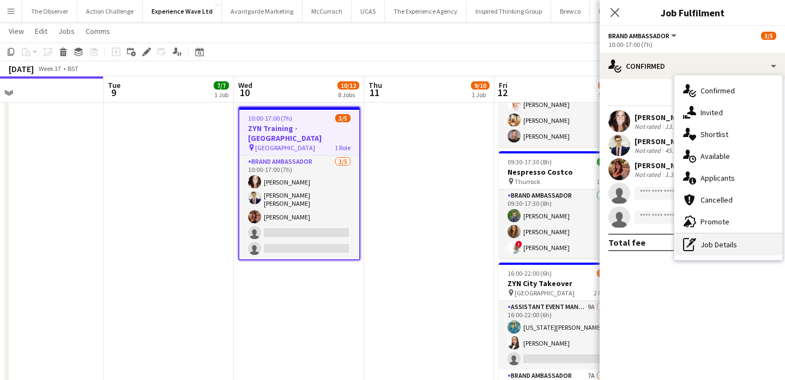
click at [725, 253] on div "pen-write Job Details" at bounding box center [729, 244] width 108 height 22
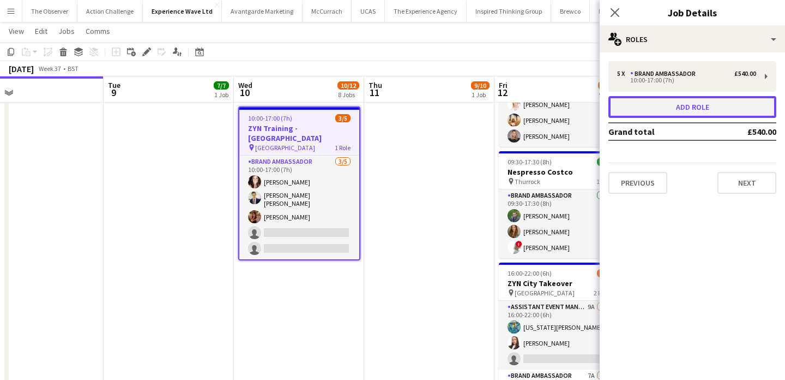
click at [705, 104] on button "Add role" at bounding box center [693, 107] width 168 height 22
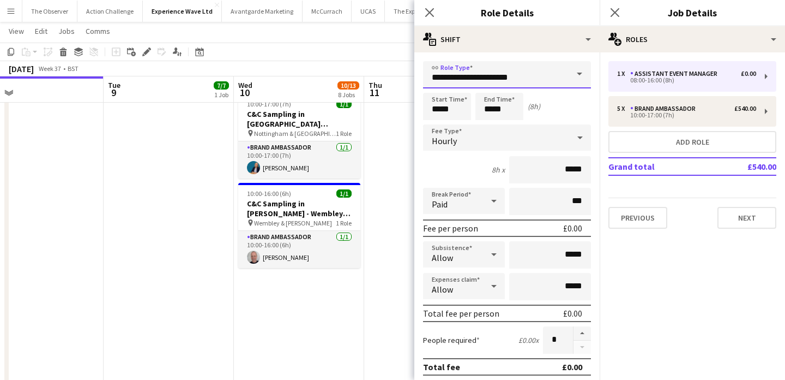
click at [514, 78] on input "**********" at bounding box center [507, 74] width 168 height 27
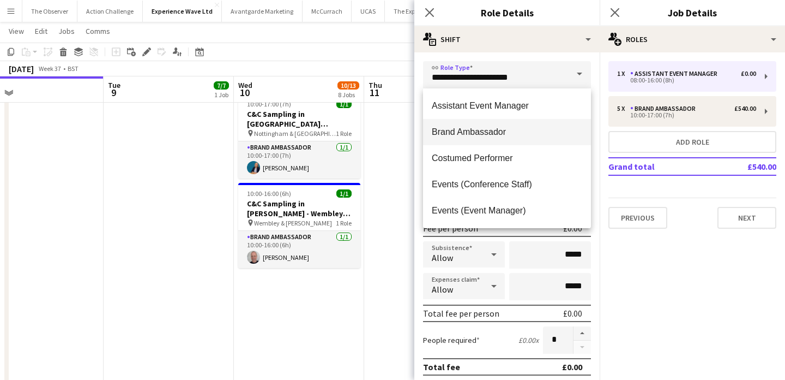
click at [463, 125] on mat-option "Brand Ambassador" at bounding box center [507, 132] width 168 height 26
type input "**********"
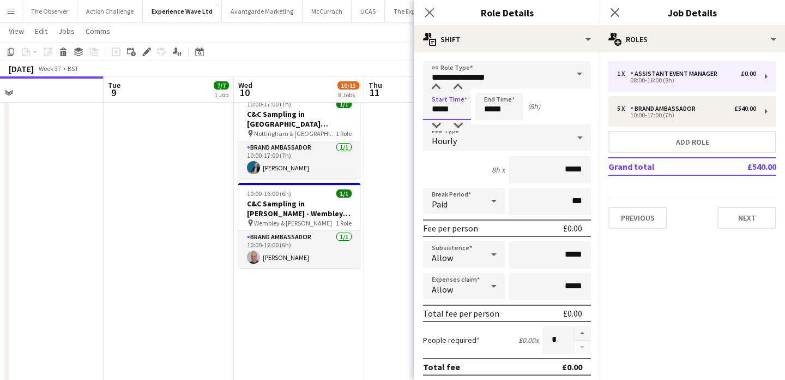
click at [448, 104] on input "*****" at bounding box center [447, 106] width 48 height 27
type input "*****"
click at [436, 87] on div at bounding box center [436, 87] width 22 height 11
click at [504, 100] on input "*****" at bounding box center [500, 106] width 48 height 27
type input "*****"
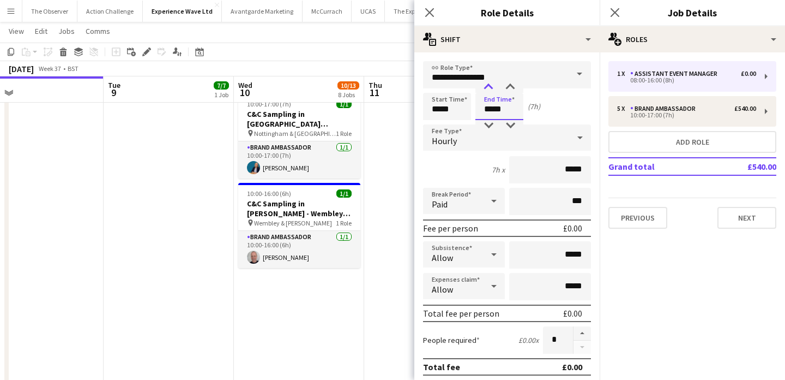
click at [487, 91] on div at bounding box center [489, 87] width 22 height 11
click at [542, 137] on div "Hourly" at bounding box center [496, 137] width 146 height 26
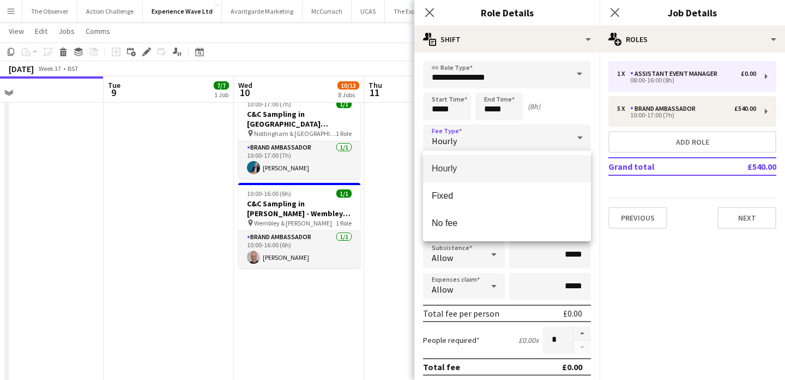
click at [545, 169] on span "Hourly" at bounding box center [507, 168] width 151 height 10
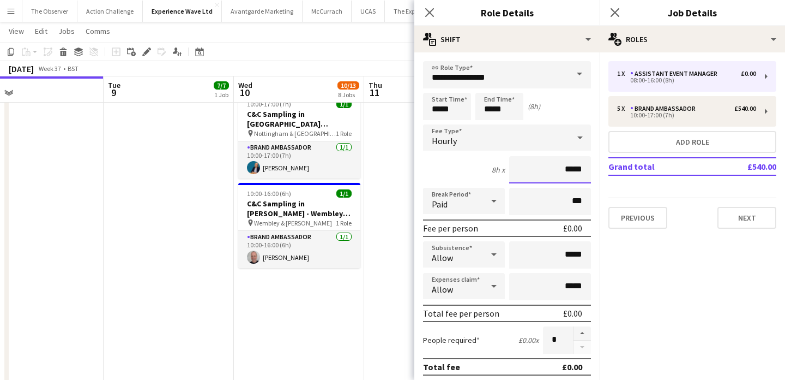
click at [578, 166] on input "*****" at bounding box center [550, 169] width 82 height 27
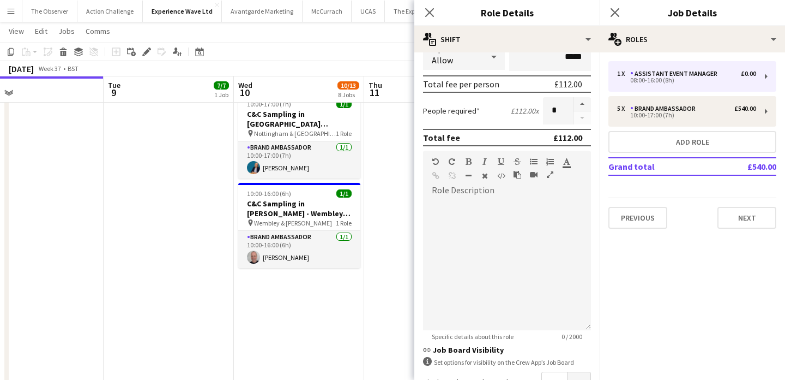
scroll to position [359, 0]
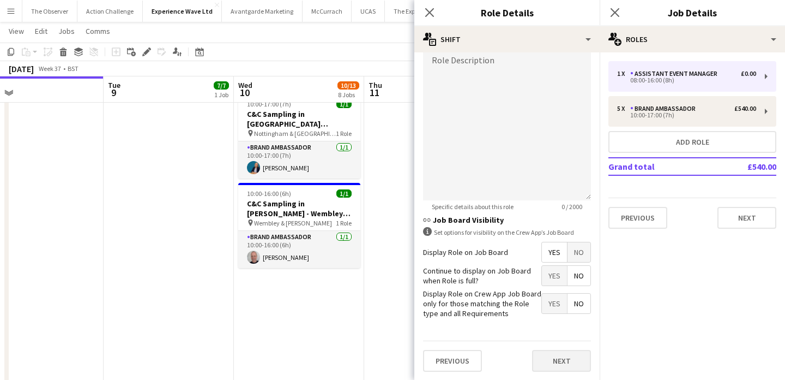
type input "******"
click at [565, 360] on button "Next" at bounding box center [561, 361] width 59 height 22
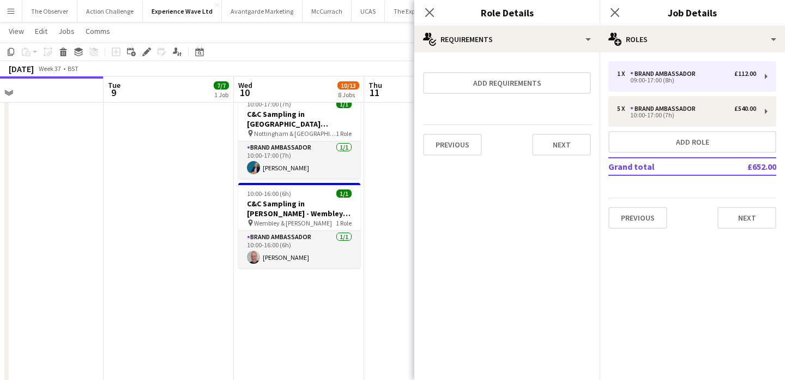
click at [380, 255] on app-date-cell "10:00-17:00 (7h) 9/10 ZYN Training - Manchester pin Manchester 1 Role Brand Amb…" at bounding box center [429, 45] width 130 height 1138
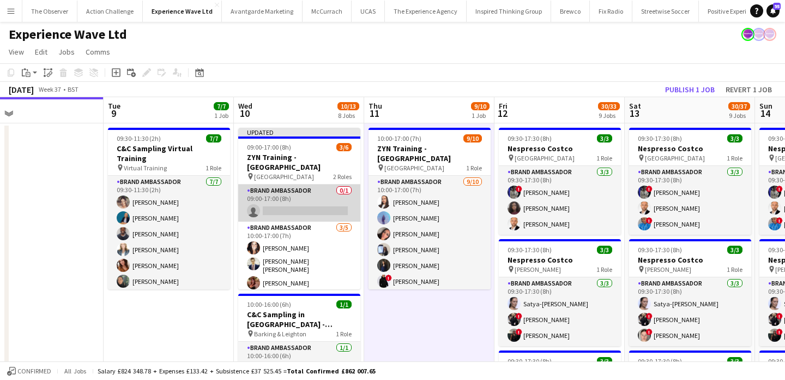
click at [307, 200] on app-card-role "Brand Ambassador 0/1 09:00-17:00 (8h) single-neutral-actions" at bounding box center [299, 202] width 122 height 37
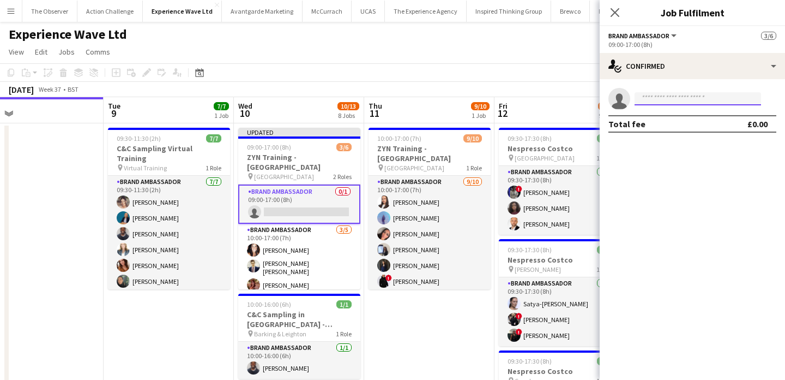
click at [687, 103] on input at bounding box center [698, 98] width 127 height 13
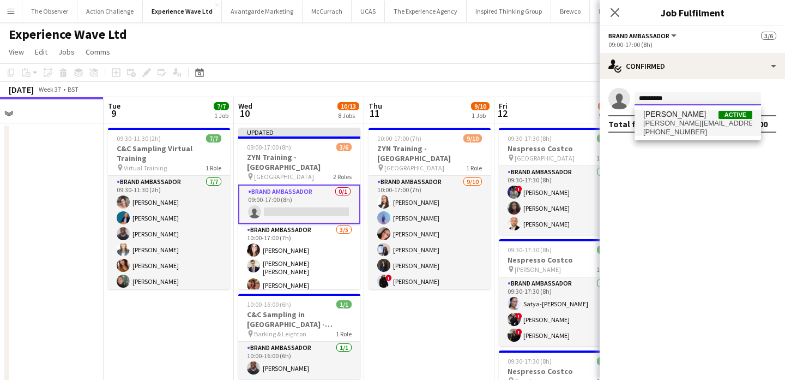
type input "*********"
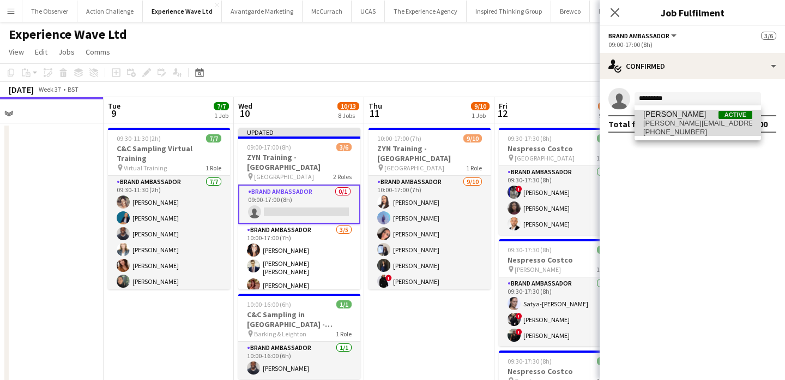
click at [684, 132] on span "+447400348844" at bounding box center [698, 132] width 109 height 9
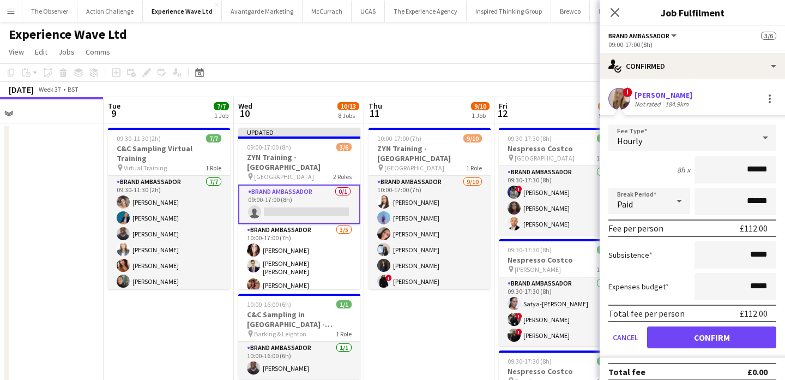
scroll to position [9, 0]
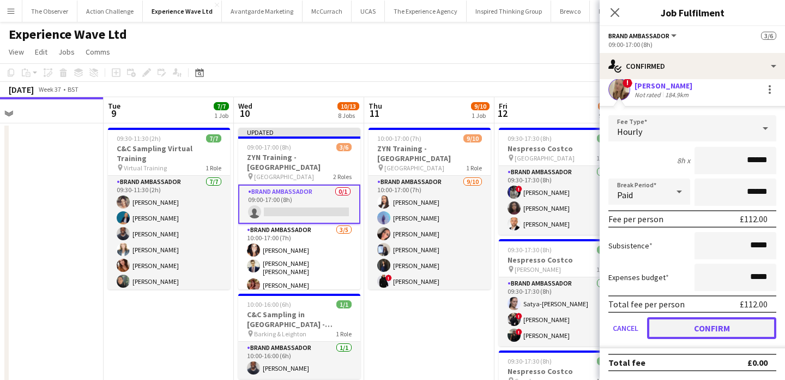
click at [737, 318] on button "Confirm" at bounding box center [711, 328] width 129 height 22
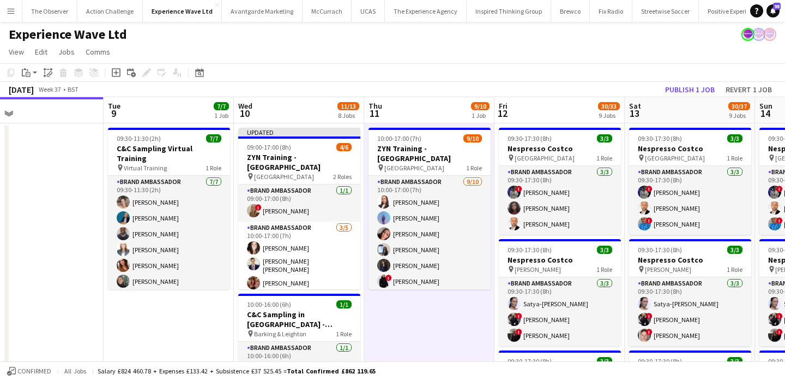
click at [687, 82] on div "September 2025 Week 37 • BST Publish 1 job Revert 1 job" at bounding box center [392, 89] width 785 height 15
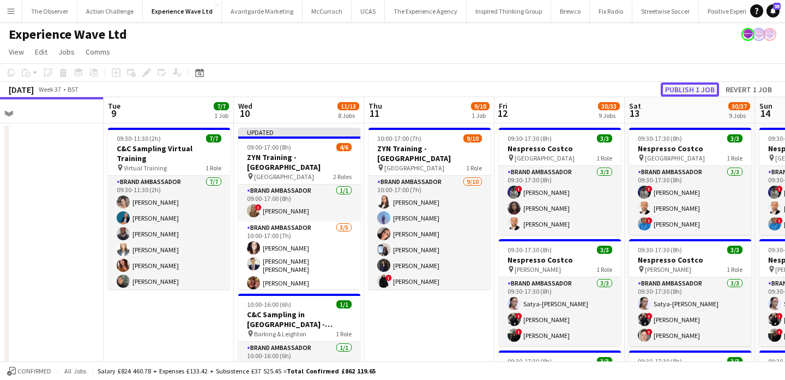
click at [686, 83] on button "Publish 1 job" at bounding box center [690, 89] width 58 height 14
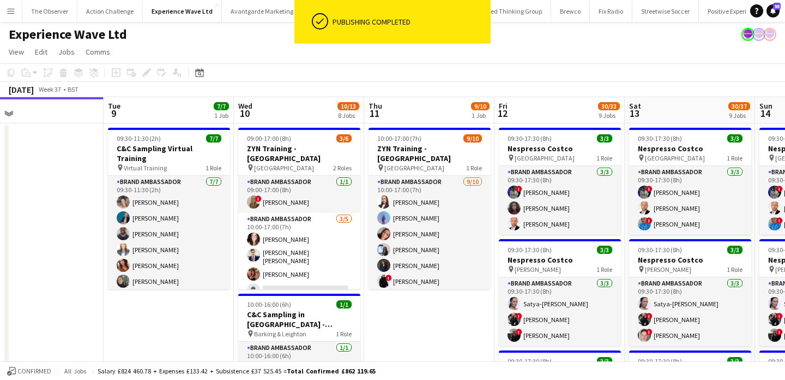
click at [291, 262] on app-card-role "Brand Ambassador 3/5 10:00-17:00 (7h) Lisa Matthews Mohamad Khairul Mohamad Ali…" at bounding box center [299, 265] width 122 height 104
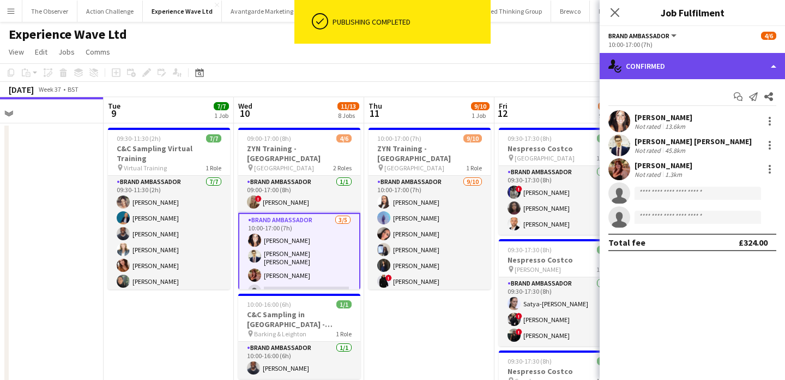
click at [701, 74] on div "single-neutral-actions-check-2 Confirmed" at bounding box center [692, 66] width 185 height 26
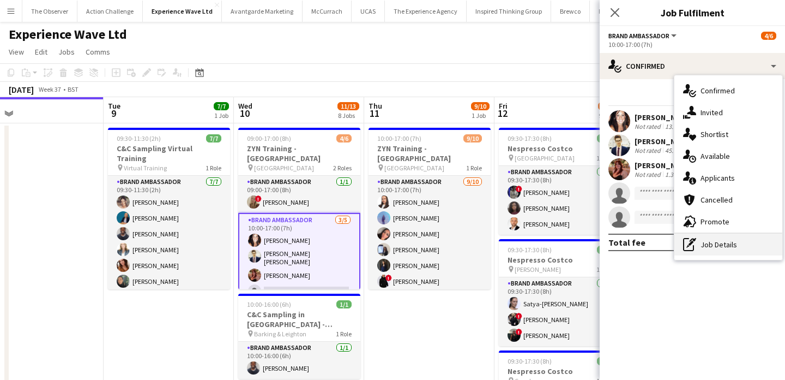
click at [741, 243] on div "pen-write Job Details" at bounding box center [729, 244] width 108 height 22
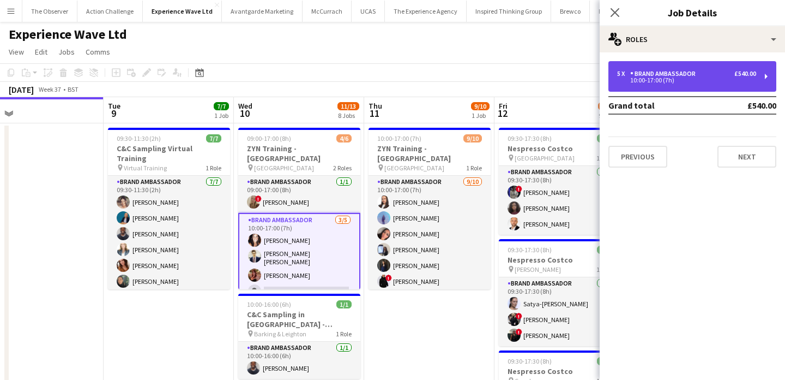
click at [711, 85] on div "5 x Brand Ambassador £540.00 10:00-17:00 (7h)" at bounding box center [693, 76] width 168 height 31
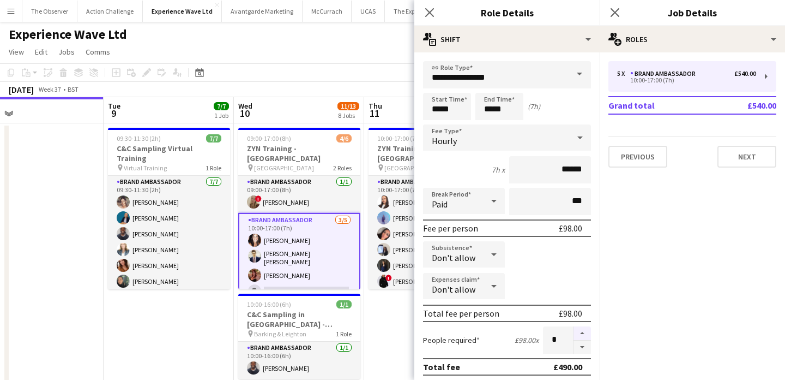
click at [585, 328] on button "button" at bounding box center [582, 333] width 17 height 14
click at [586, 343] on button "button" at bounding box center [582, 347] width 17 height 14
click at [581, 347] on button "button" at bounding box center [582, 347] width 17 height 14
type input "*"
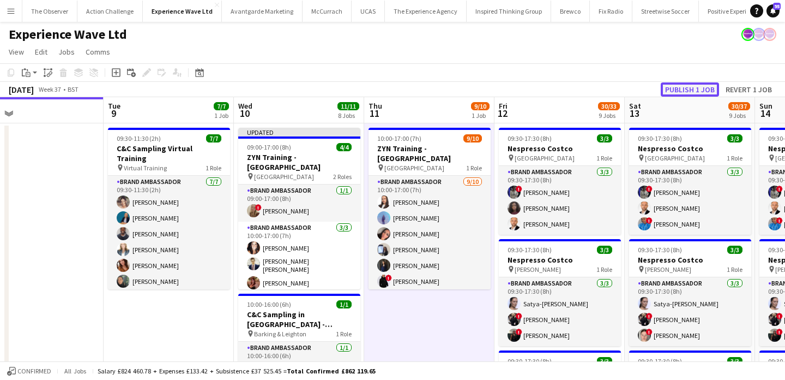
click at [691, 90] on button "Publish 1 job" at bounding box center [690, 89] width 58 height 14
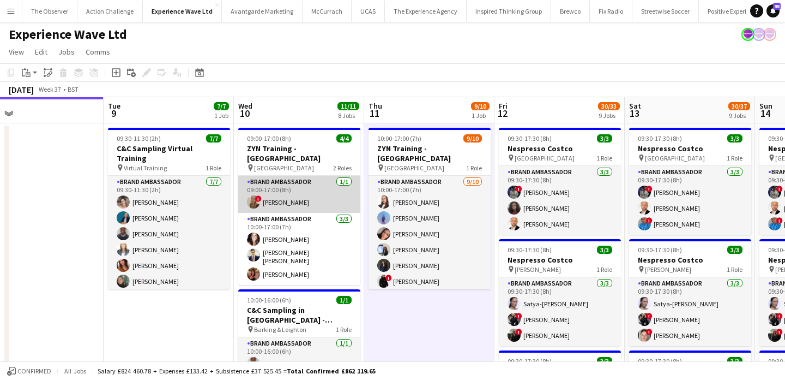
click at [287, 184] on app-card-role "Brand Ambassador 1/1 09:00-17:00 (8h) ! Jane Graley" at bounding box center [299, 194] width 122 height 37
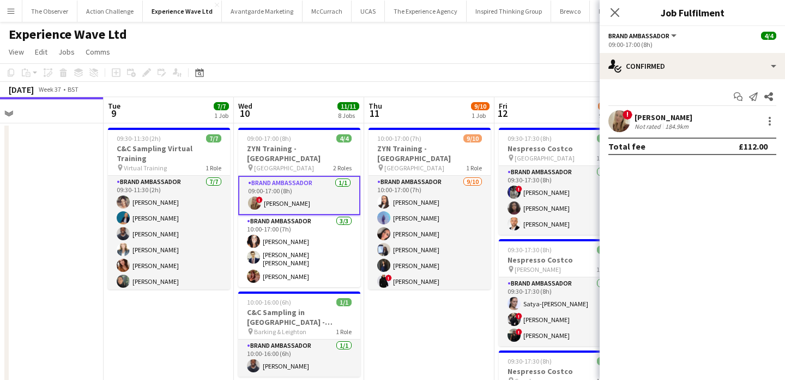
click at [618, 136] on app-confirmed-crew "! Jane Graley Not rated 184.9km Total fee £112.00" at bounding box center [692, 132] width 185 height 45
click at [618, 125] on app-user-avatar at bounding box center [620, 121] width 22 height 22
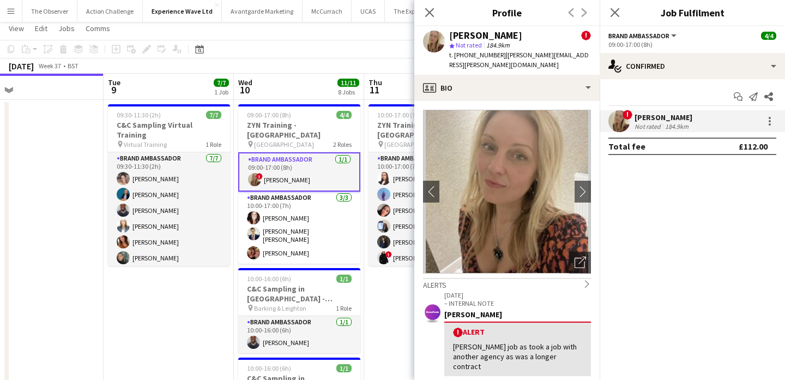
scroll to position [24, 0]
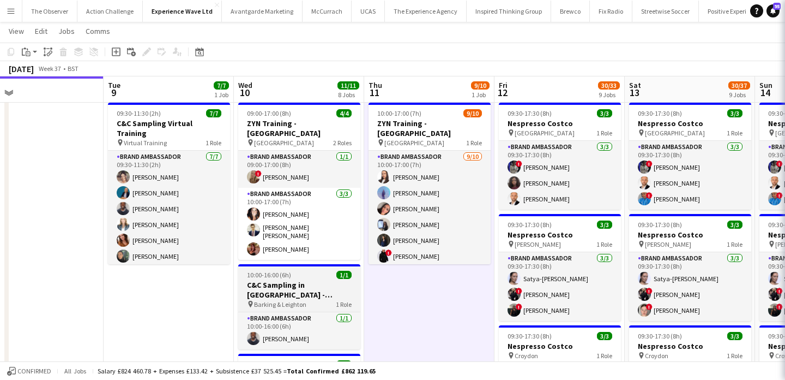
scroll to position [0, 0]
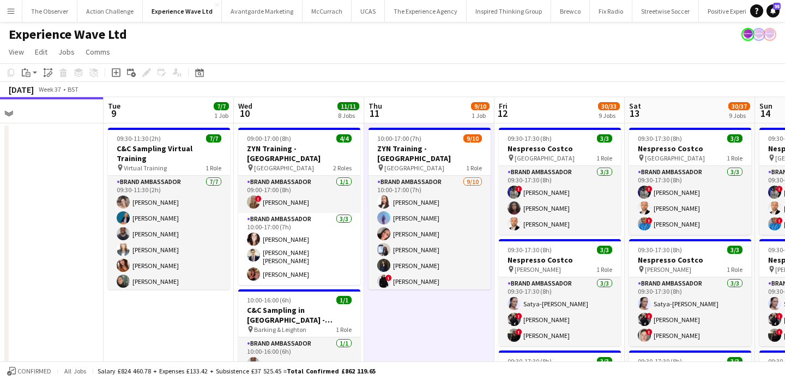
click at [5, 5] on button "Menu" at bounding box center [11, 11] width 22 height 22
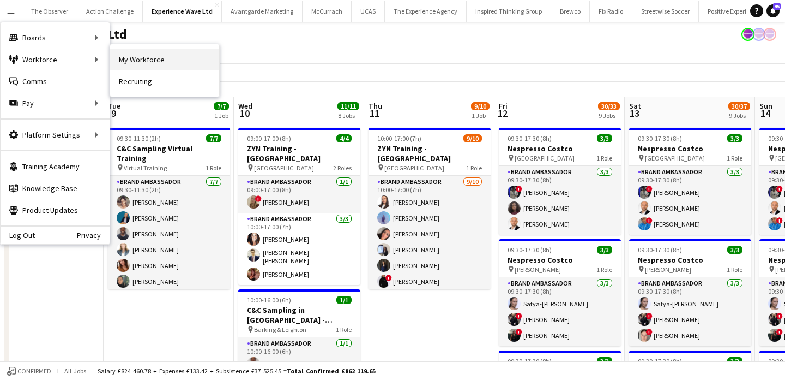
click at [160, 66] on link "My Workforce" at bounding box center [164, 60] width 109 height 22
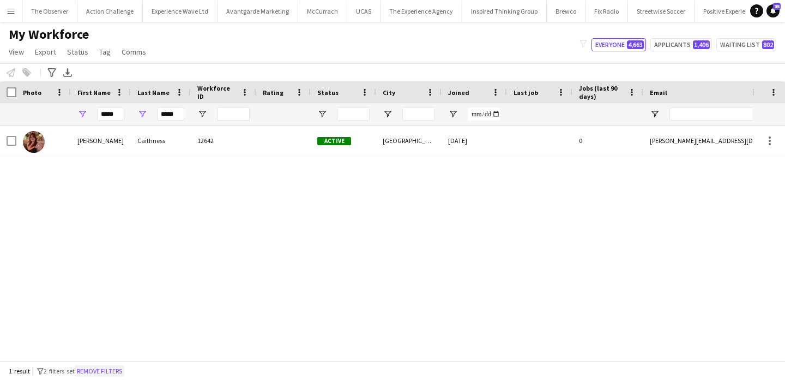
click at [124, 371] on button "Remove filters" at bounding box center [100, 371] width 50 height 12
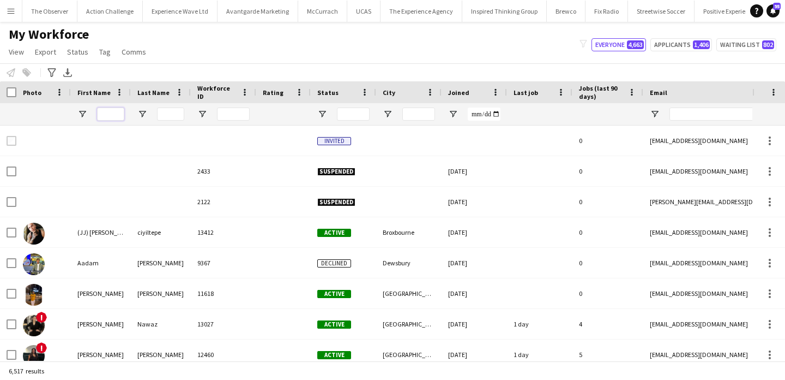
click at [113, 116] on input "First Name Filter Input" at bounding box center [110, 113] width 27 height 13
paste input "*****"
type input "*****"
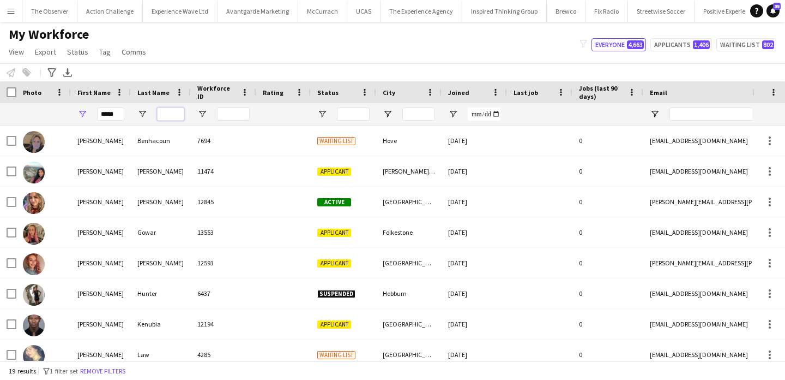
click at [182, 113] on input "Last Name Filter Input" at bounding box center [170, 113] width 27 height 13
type input "*"
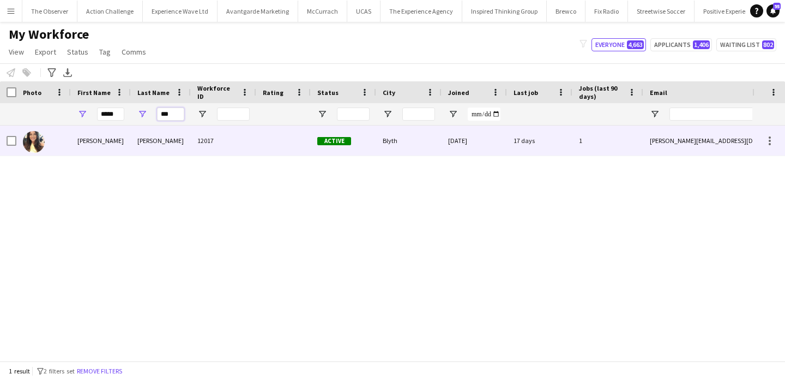
type input "***"
click at [183, 136] on div "Patterson" at bounding box center [161, 140] width 60 height 30
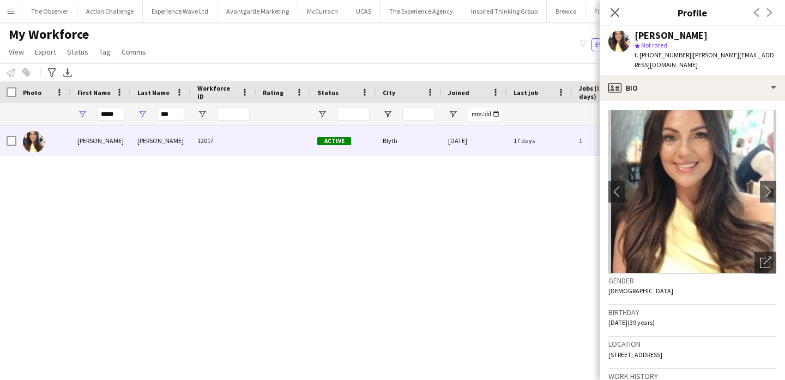
click at [644, 54] on span "t. +447585491181" at bounding box center [663, 55] width 57 height 8
click at [640, 54] on span "t. +447585491181" at bounding box center [663, 55] width 57 height 8
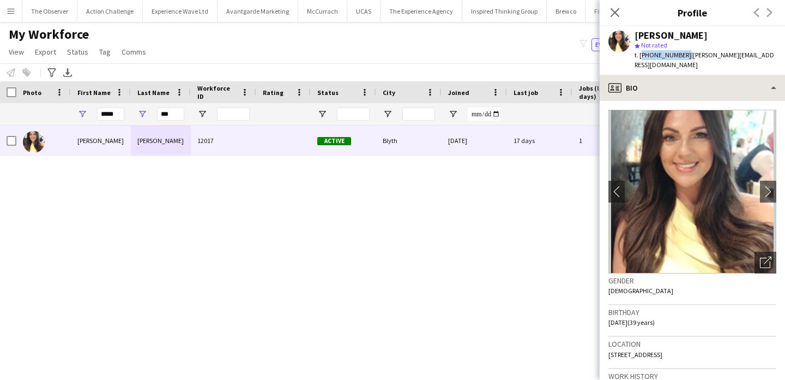
copy span "+447585491181"
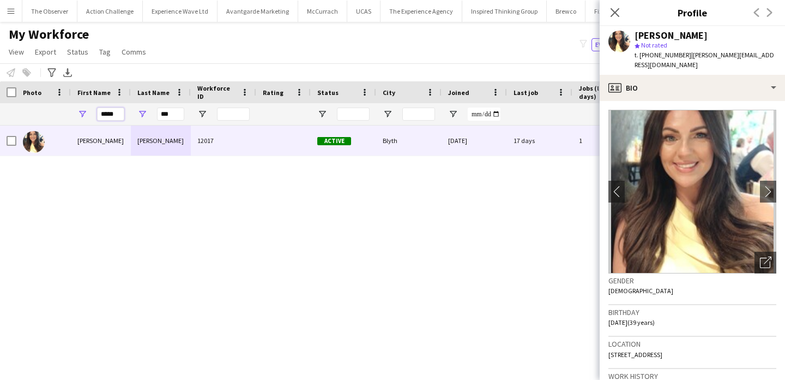
click at [115, 110] on input "*****" at bounding box center [110, 113] width 27 height 13
paste input "****"
type input "*********"
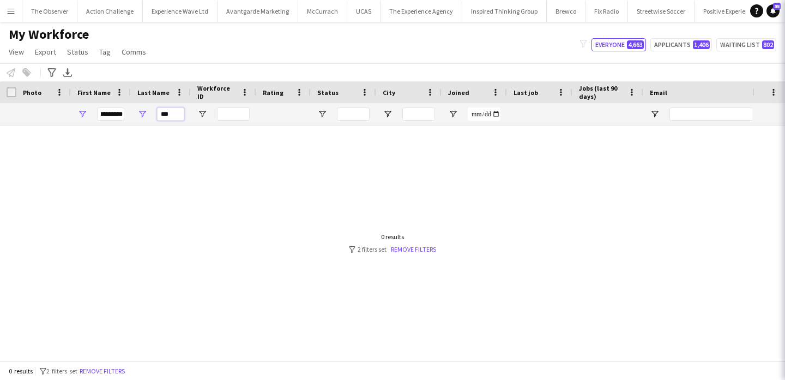
click at [161, 113] on input "***" at bounding box center [170, 113] width 27 height 13
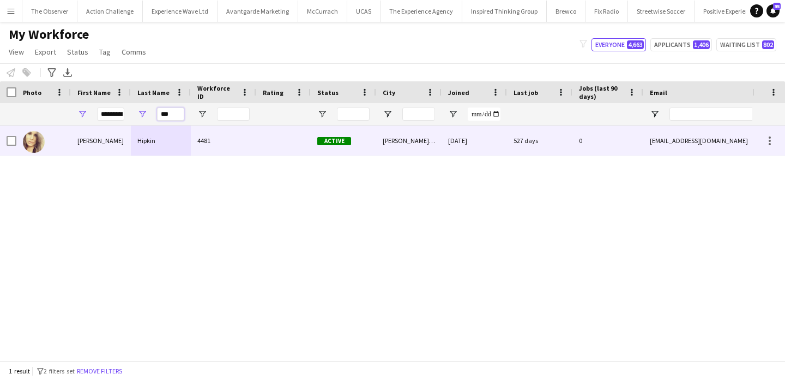
type input "***"
click at [172, 145] on div "Hipkin" at bounding box center [161, 140] width 60 height 30
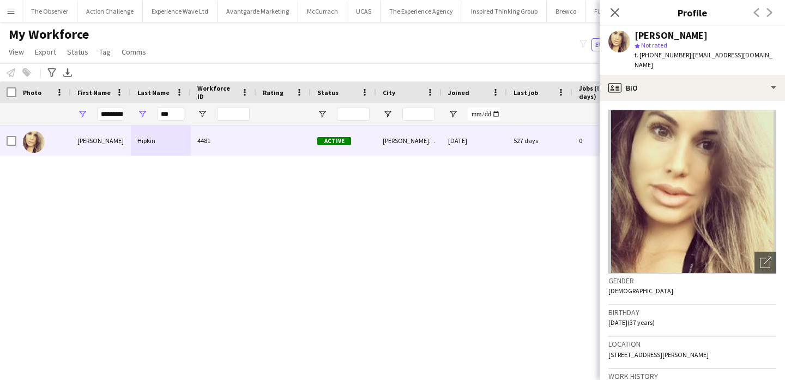
click at [647, 59] on div "t. +447825744990 | s_hipkin@hotmail.co.uk" at bounding box center [706, 60] width 142 height 20
click at [647, 55] on span "t. +447825744990" at bounding box center [663, 55] width 57 height 8
drag, startPoint x: 647, startPoint y: 55, endPoint x: 639, endPoint y: 55, distance: 8.2
click at [639, 55] on span "t. +447825744990" at bounding box center [663, 55] width 57 height 8
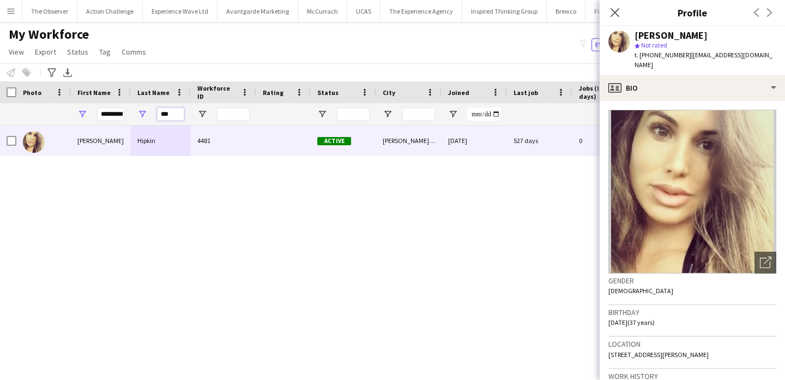
click at [162, 111] on input "***" at bounding box center [170, 113] width 27 height 13
click at [658, 55] on span "t. +447825744990" at bounding box center [663, 55] width 57 height 8
drag, startPoint x: 658, startPoint y: 55, endPoint x: 639, endPoint y: 55, distance: 19.6
click at [639, 55] on span "t. +447825744990" at bounding box center [663, 55] width 57 height 8
copy span "+447825744990"
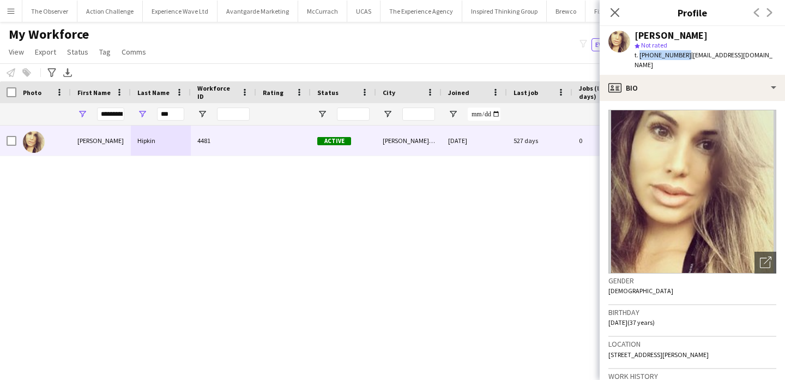
click at [640, 53] on span "t. +447825744990" at bounding box center [663, 55] width 57 height 8
drag, startPoint x: 640, startPoint y: 53, endPoint x: 674, endPoint y: 52, distance: 33.8
click at [674, 52] on span "t. +447825744990" at bounding box center [663, 55] width 57 height 8
click at [101, 115] on input "*********" at bounding box center [110, 113] width 27 height 13
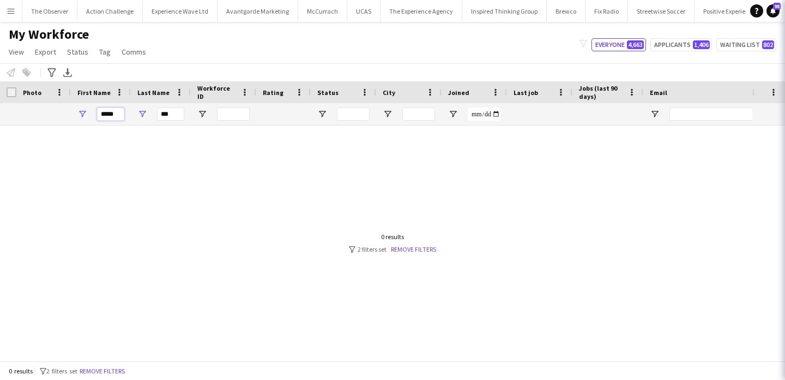
type input "*****"
click at [169, 116] on input "***" at bounding box center [170, 113] width 27 height 13
type input "*"
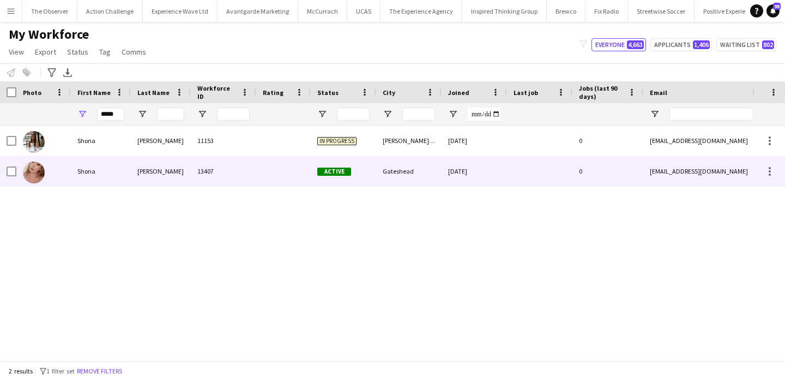
click at [181, 169] on div "Harkin" at bounding box center [161, 171] width 60 height 30
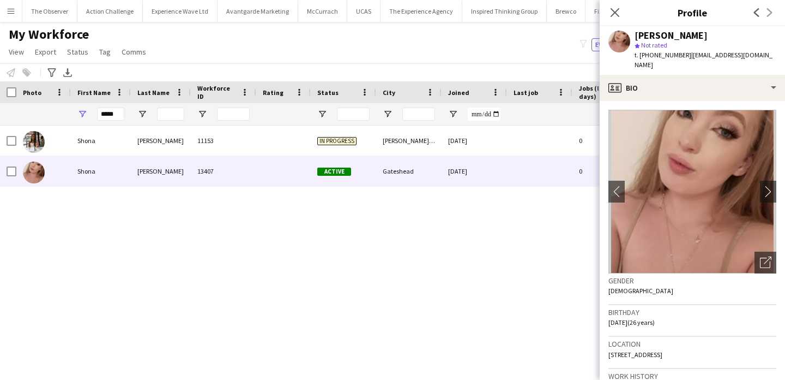
click at [652, 53] on span "t. +4407523664011" at bounding box center [663, 55] width 57 height 8
drag, startPoint x: 652, startPoint y: 53, endPoint x: 640, endPoint y: 53, distance: 12.0
click at [640, 53] on span "t. +4407523664011" at bounding box center [663, 55] width 57 height 8
copy span "+4407523664011"
click at [13, 10] on app-icon "Menu" at bounding box center [11, 11] width 9 height 9
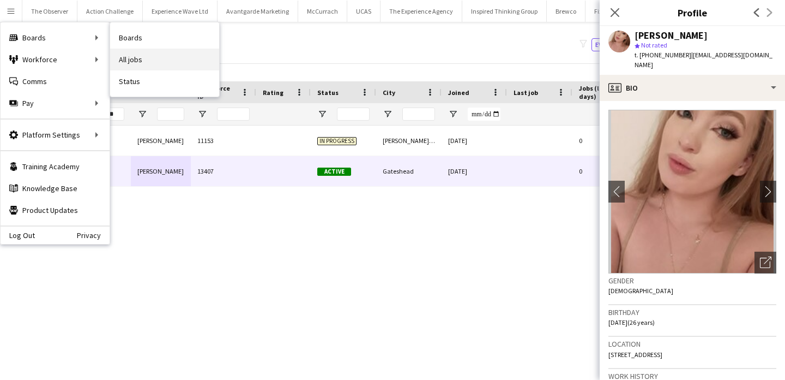
click at [124, 59] on link "All jobs" at bounding box center [164, 60] width 109 height 22
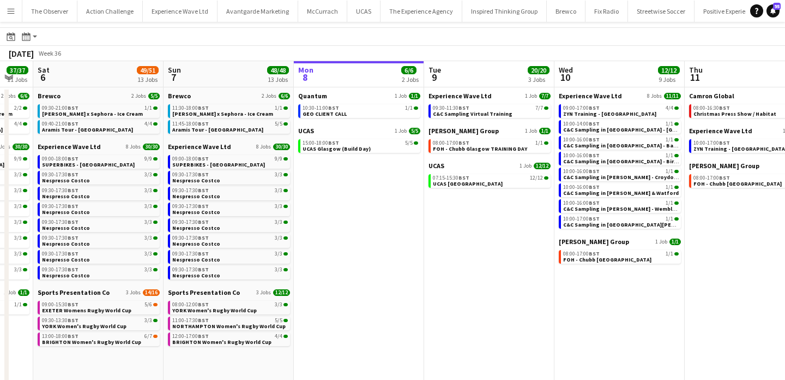
scroll to position [0, 251]
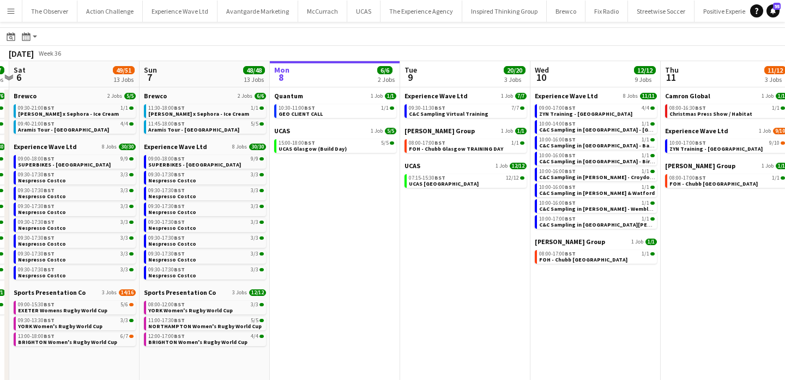
click at [366, 224] on app-date-cell "Quantum 1 Job 1/1 10:30-11:00 BST 1/1 GEO CLIENT CALL UCAS 1 Job 5/5 15:00-18:0…" at bounding box center [335, 313] width 130 height 453
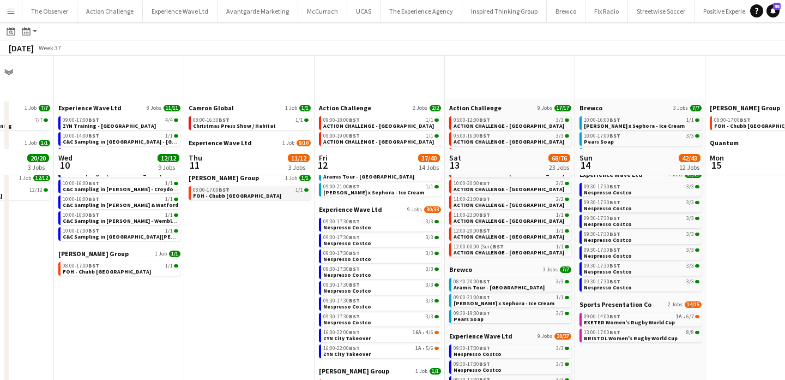
scroll to position [0, 0]
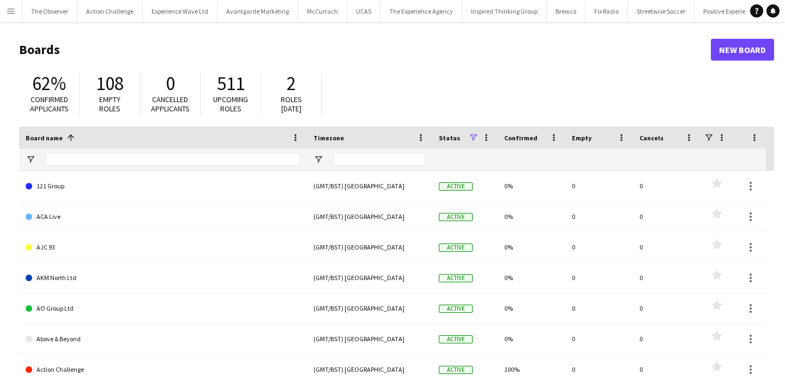
click at [12, 11] on app-icon "Menu" at bounding box center [11, 11] width 9 height 9
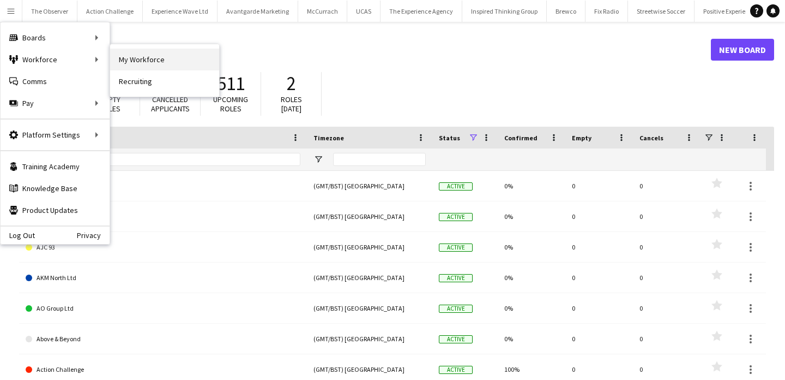
click at [149, 52] on link "My Workforce" at bounding box center [164, 60] width 109 height 22
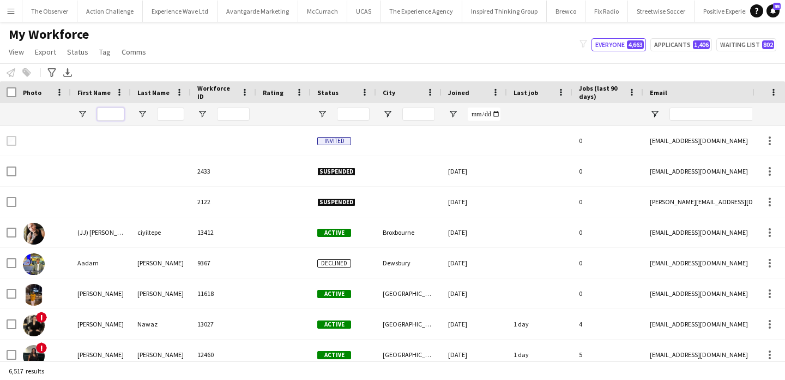
click at [98, 113] on input "First Name Filter Input" at bounding box center [110, 113] width 27 height 13
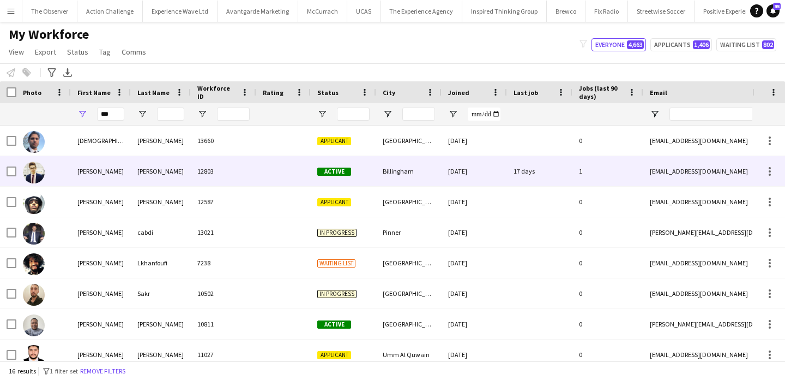
click at [137, 181] on div "Mohamad Ali" at bounding box center [161, 171] width 60 height 30
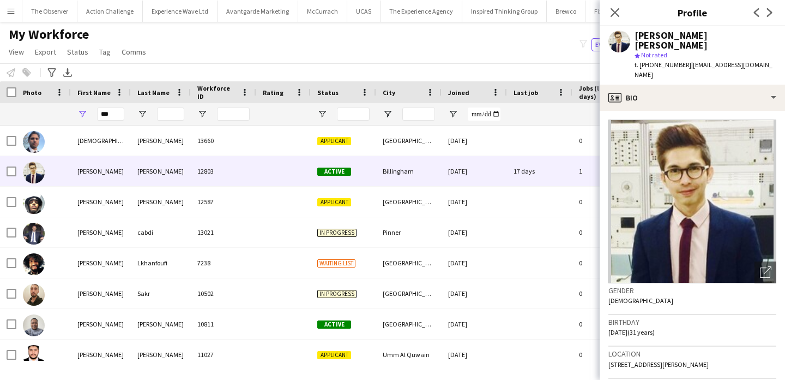
click at [691, 61] on span "| mohdkhairul93@yahoo.com" at bounding box center [704, 70] width 138 height 18
drag, startPoint x: 691, startPoint y: 56, endPoint x: 757, endPoint y: 55, distance: 66.6
click at [757, 61] on span "| mohdkhairul93@yahoo.com" at bounding box center [704, 70] width 138 height 18
copy span "mohdkhairul93@yahoo.com"
click at [118, 115] on input "***" at bounding box center [110, 113] width 27 height 13
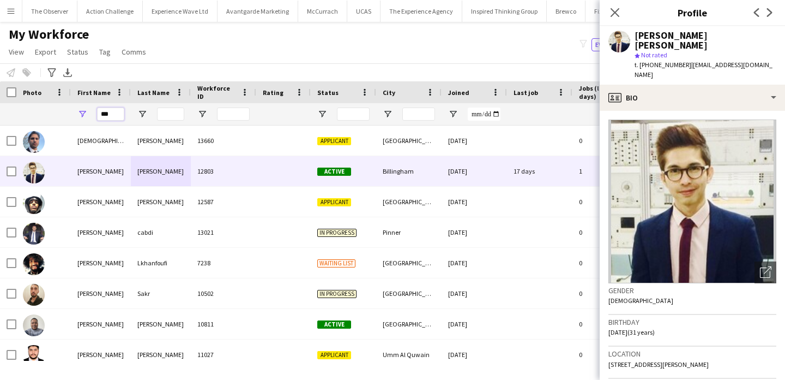
click at [118, 115] on input "***" at bounding box center [110, 113] width 27 height 13
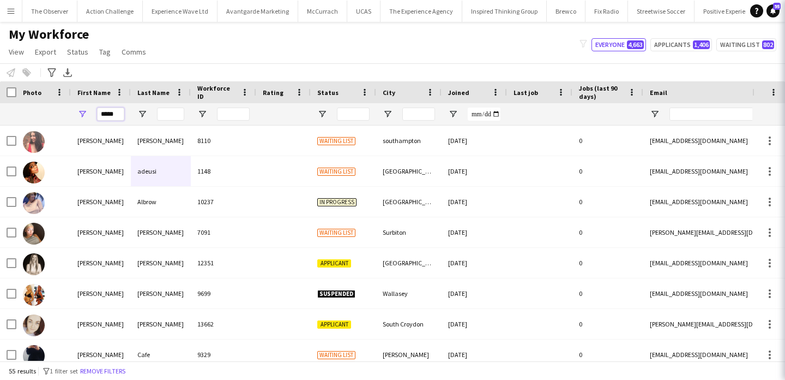
type input "*****"
click at [176, 113] on input "Last Name Filter Input" at bounding box center [170, 113] width 27 height 13
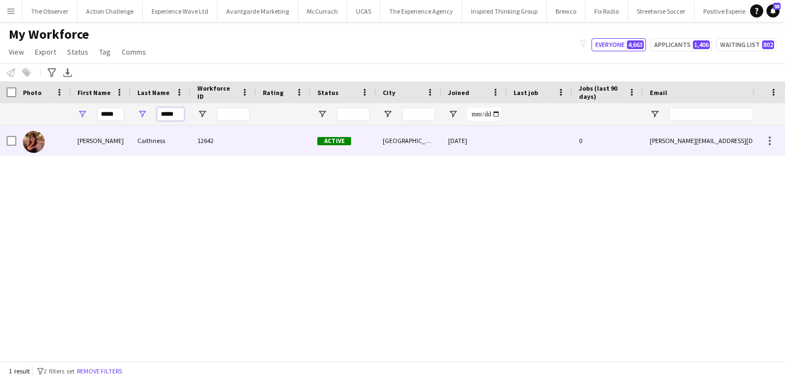
type input "*****"
click at [176, 139] on div "Caithness" at bounding box center [161, 140] width 60 height 30
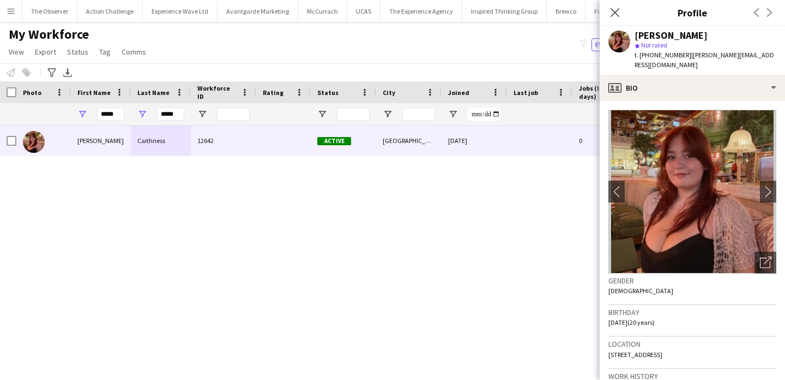
click at [687, 56] on span "| sarah.caithness66@gmail.com" at bounding box center [705, 60] width 140 height 18
click at [666, 55] on span "t. +447475483045" at bounding box center [663, 55] width 57 height 8
drag, startPoint x: 666, startPoint y: 55, endPoint x: 639, endPoint y: 55, distance: 26.7
click at [639, 55] on span "t. +447475483045" at bounding box center [663, 55] width 57 height 8
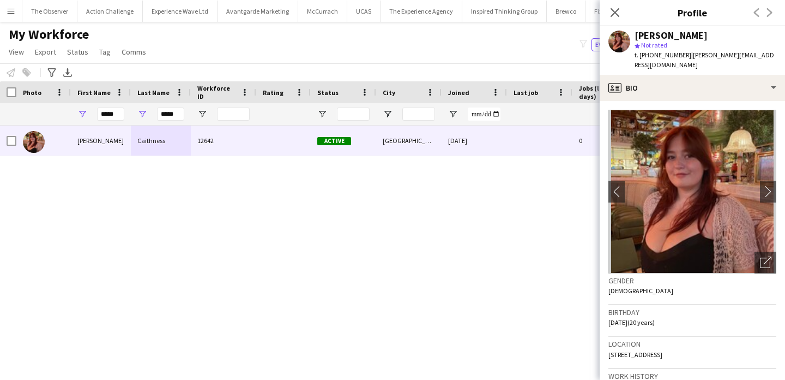
click at [686, 55] on span "| sarah.caithness66@gmail.com" at bounding box center [705, 60] width 140 height 18
drag, startPoint x: 686, startPoint y: 55, endPoint x: 762, endPoint y: 55, distance: 75.8
click at [762, 56] on span "| sarah.caithness66@gmail.com" at bounding box center [705, 60] width 140 height 18
copy span "sarah.caithness66@gmail.com"
click at [647, 57] on span "t. +447475483045" at bounding box center [663, 55] width 57 height 8
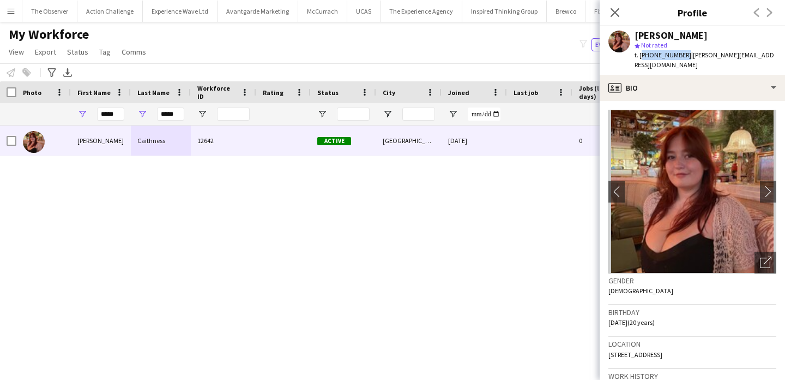
drag, startPoint x: 647, startPoint y: 57, endPoint x: 639, endPoint y: 56, distance: 7.7
click at [639, 56] on span "t. +447475483045" at bounding box center [663, 55] width 57 height 8
copy span "+447475483045"
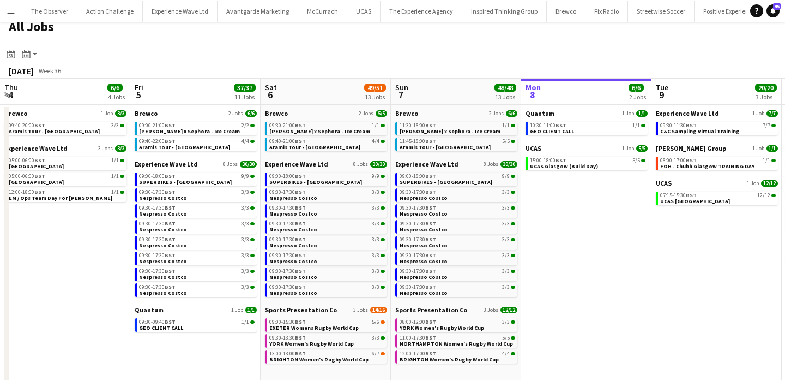
scroll to position [0, 316]
